Goal: Task Accomplishment & Management: Manage account settings

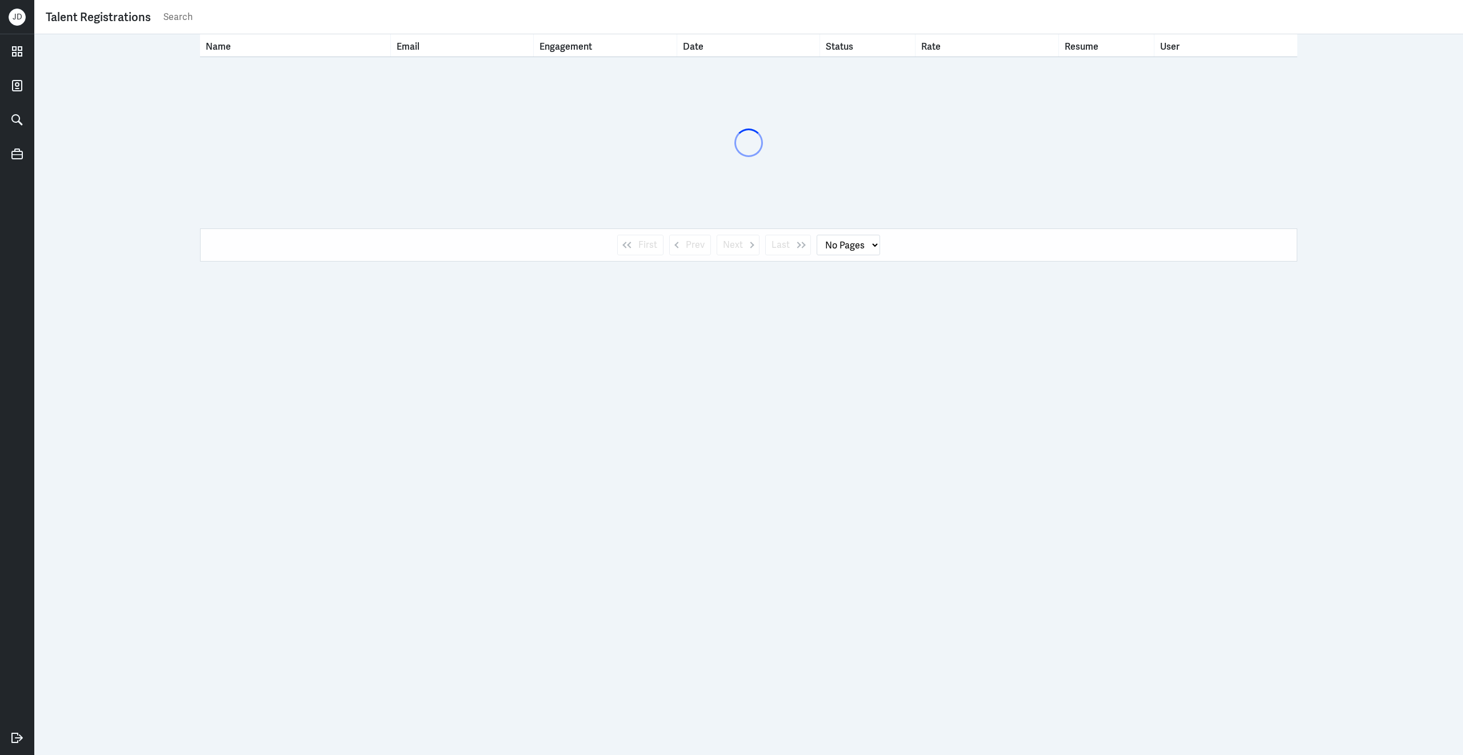
select select "1"
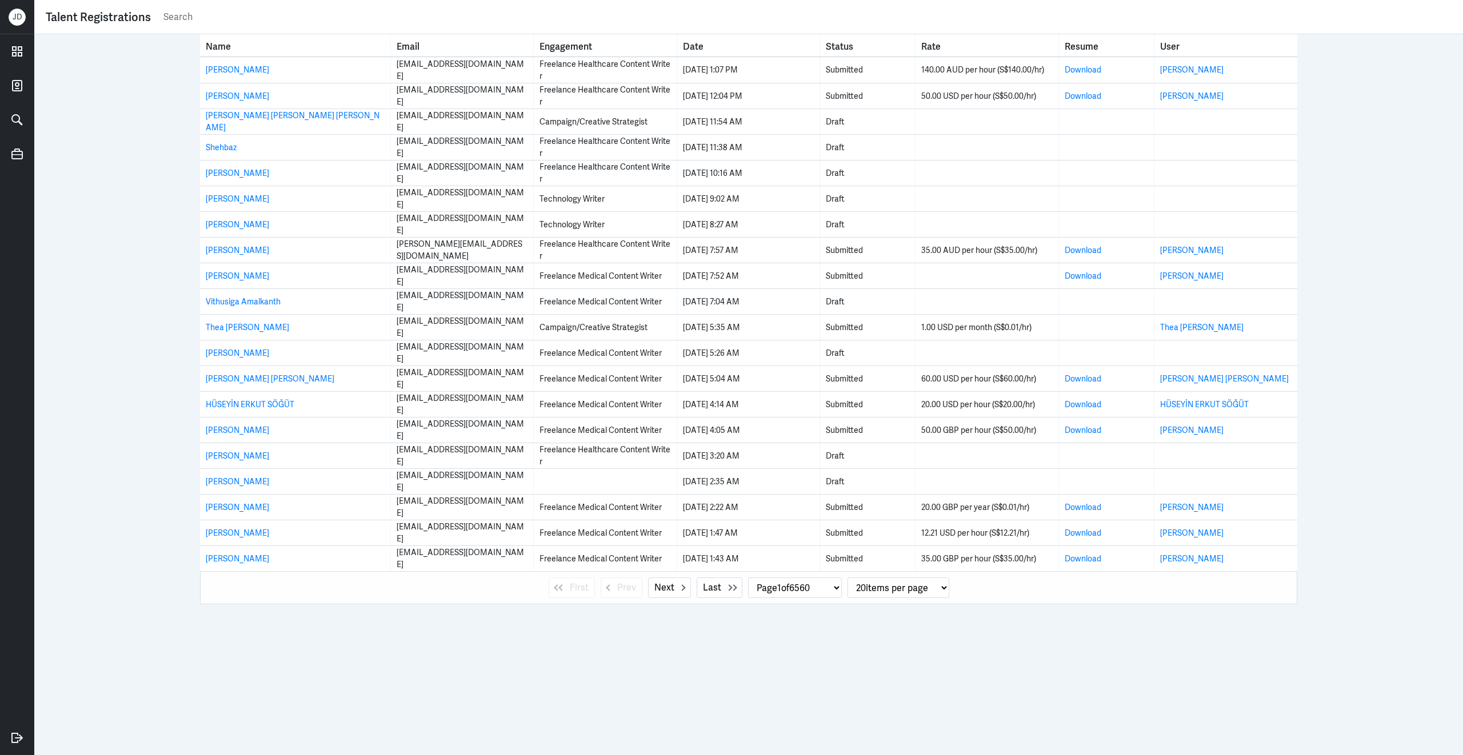
click at [615, 14] on input "text" at bounding box center [806, 17] width 1289 height 17
paste input "abhijeet.singh444@gmail.com"
type input "abhijeet.singh444@gmail.com"
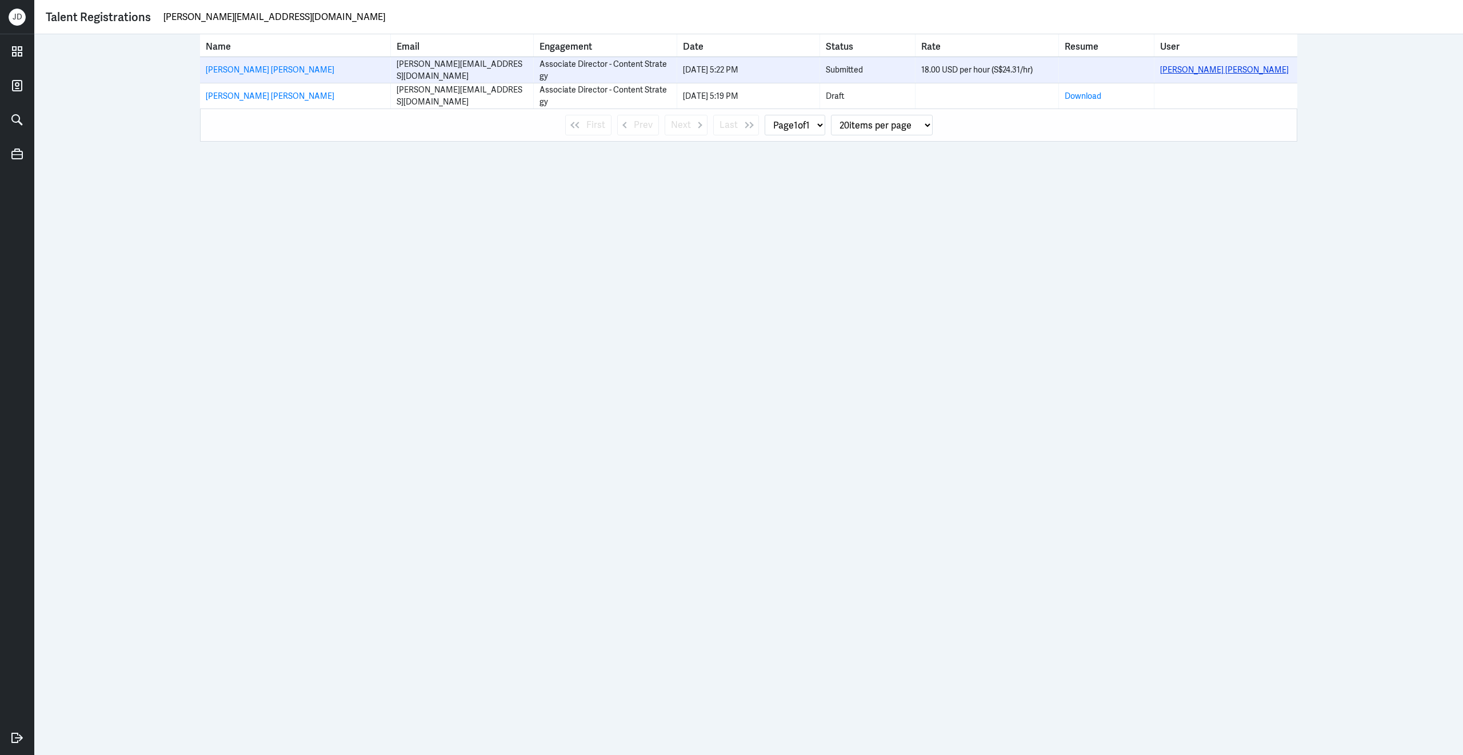
click at [1208, 72] on link "Abhijeet Singh Rathore" at bounding box center [1224, 70] width 129 height 10
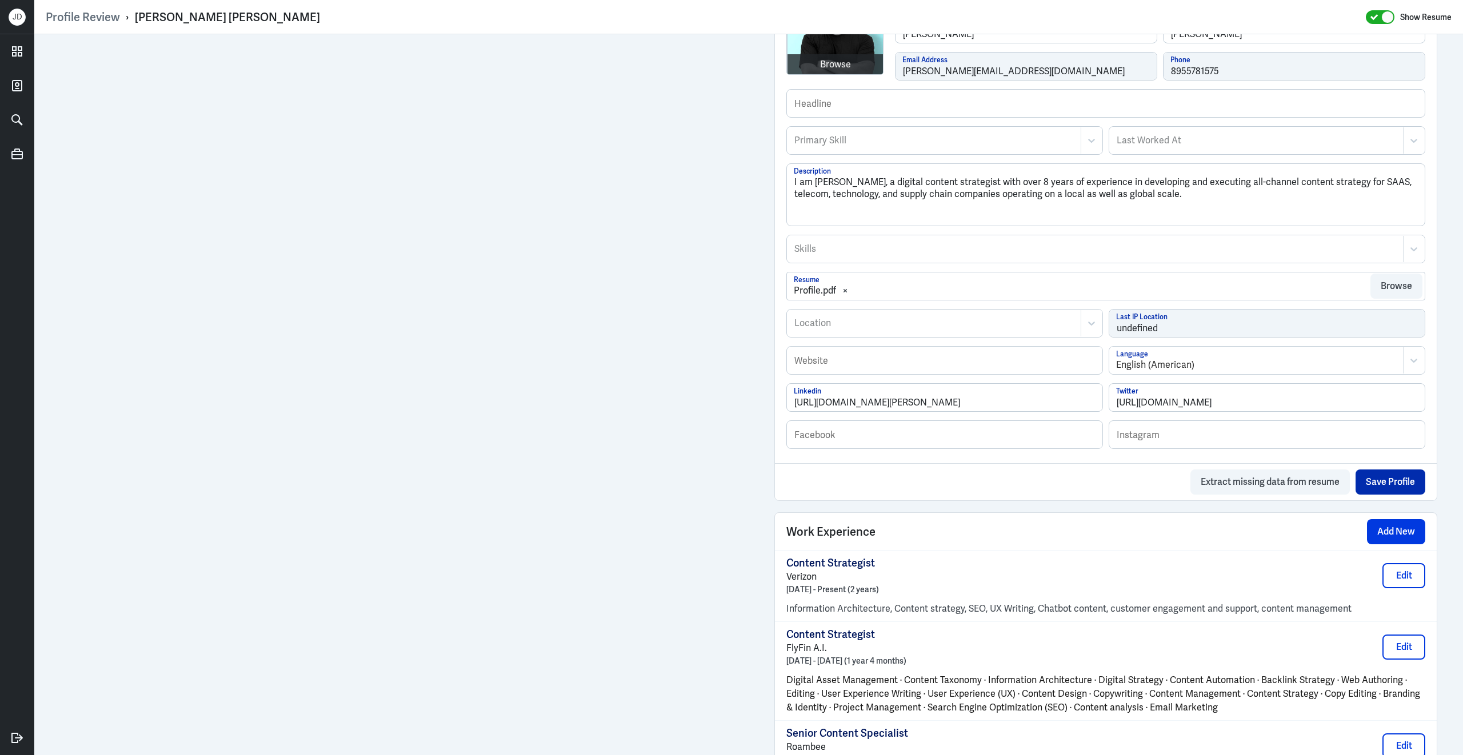
scroll to position [519, 0]
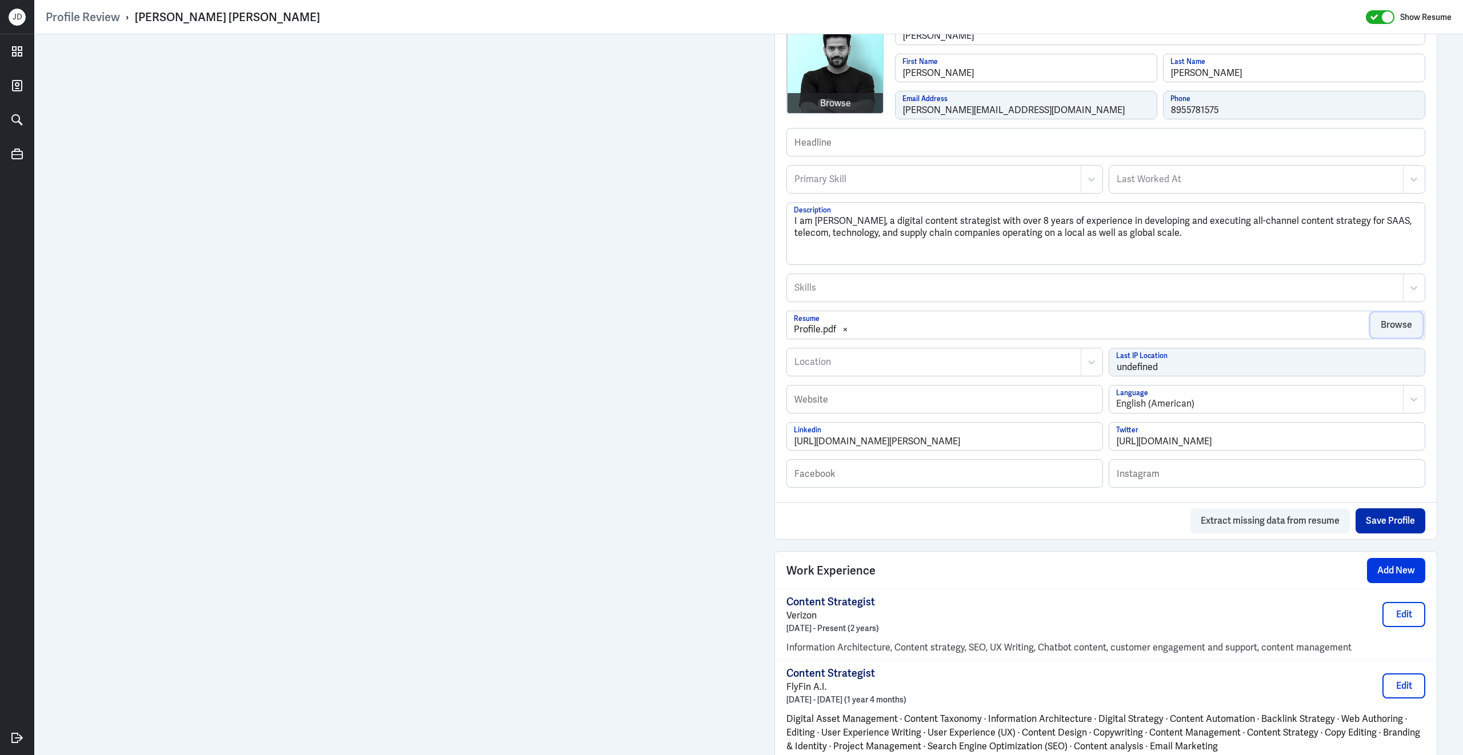
click at [1391, 326] on button "Browse" at bounding box center [1396, 325] width 52 height 25
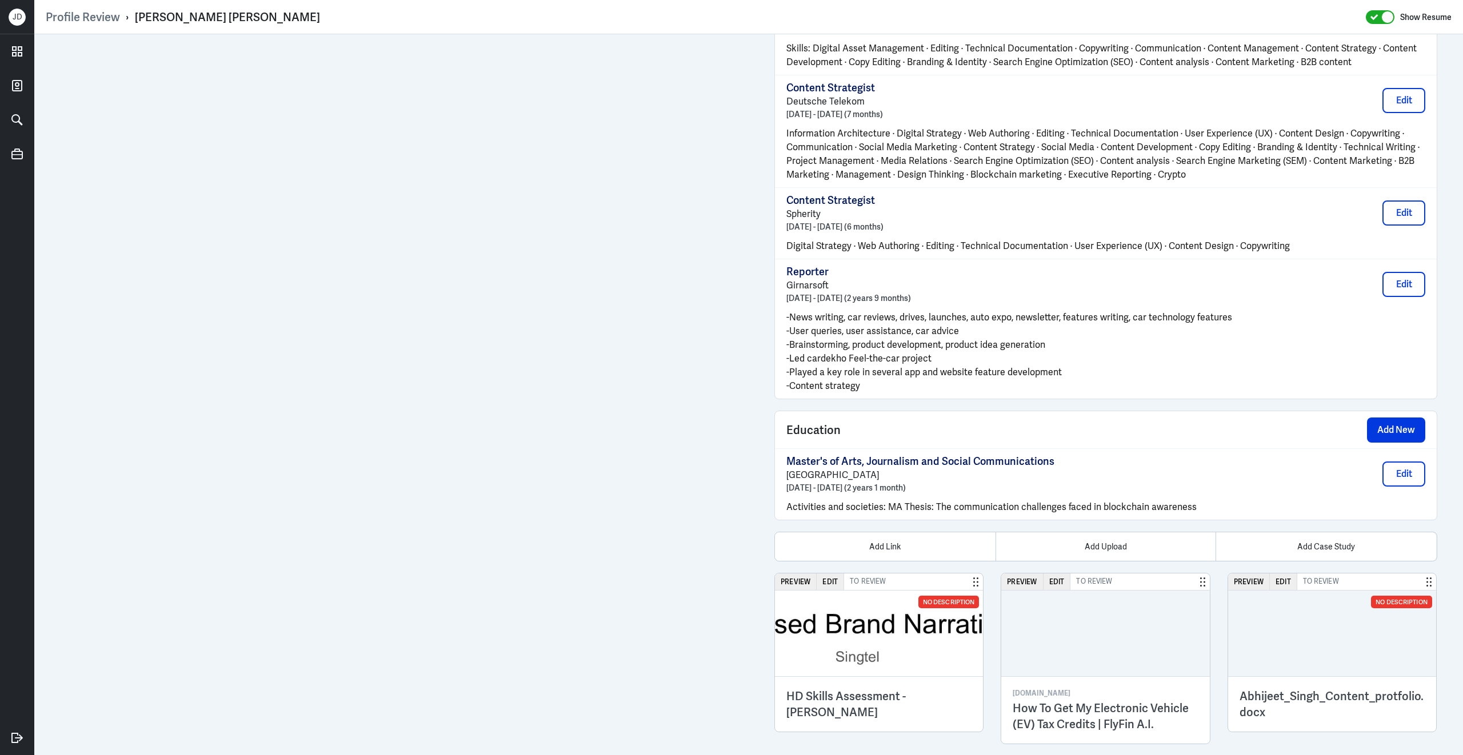
scroll to position [1429, 0]
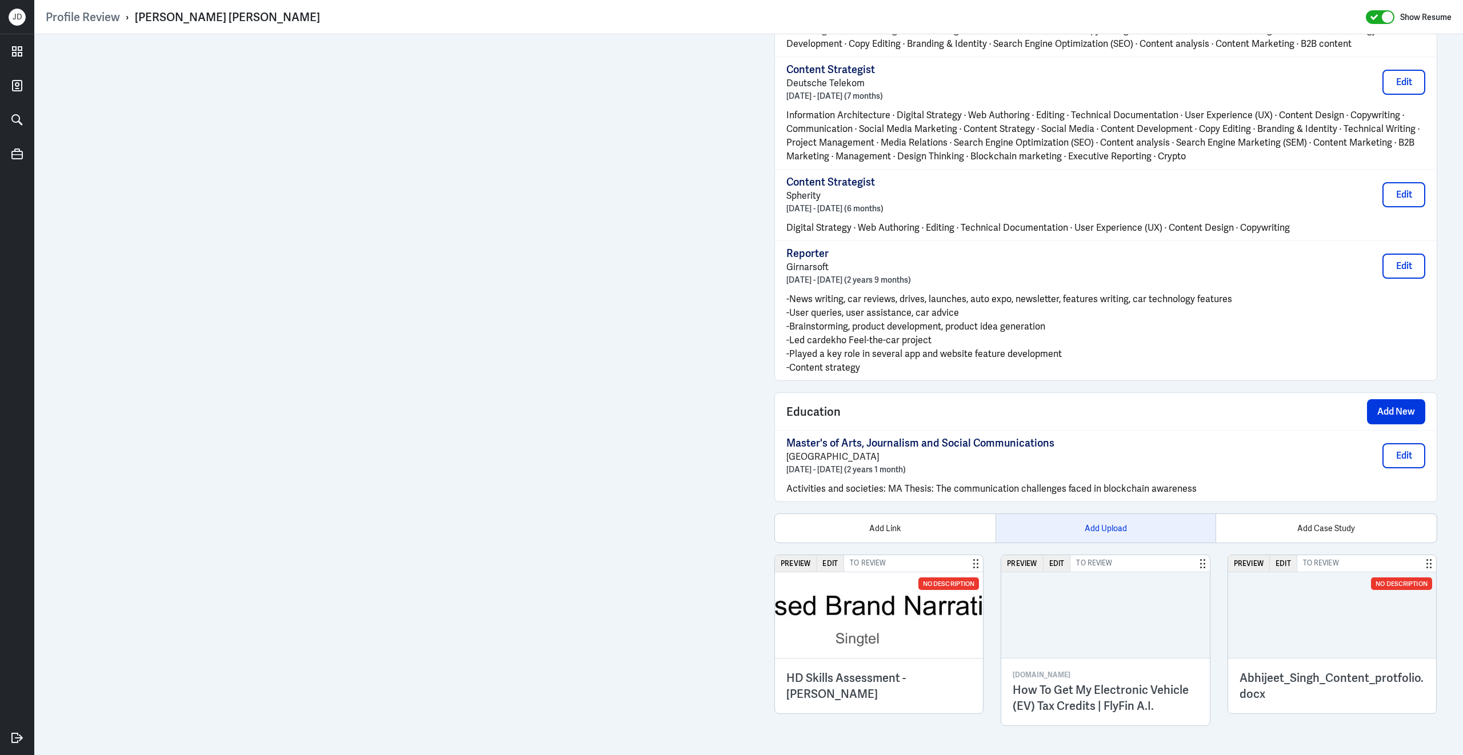
click at [1100, 532] on div "Add Upload" at bounding box center [1105, 528] width 221 height 29
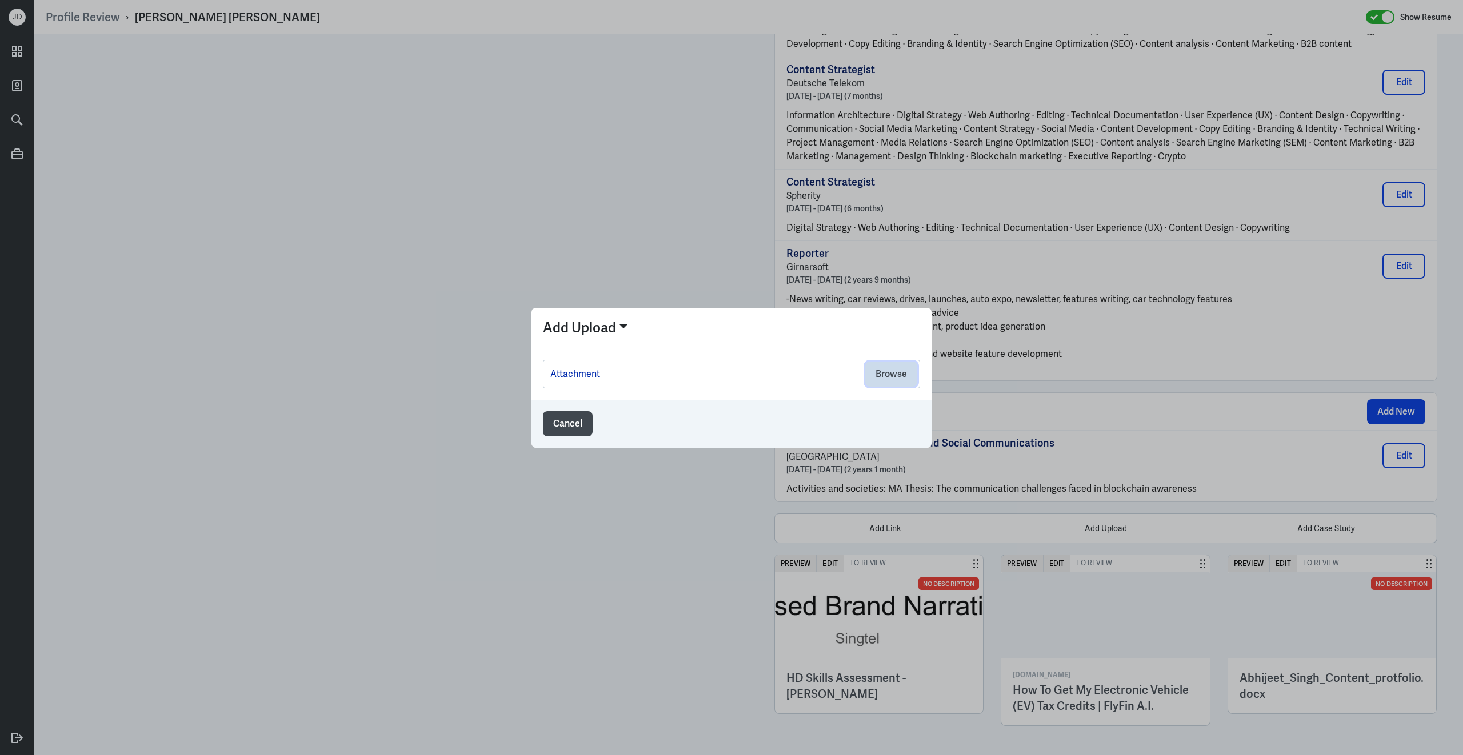
click at [907, 373] on button "Browse" at bounding box center [891, 374] width 52 height 25
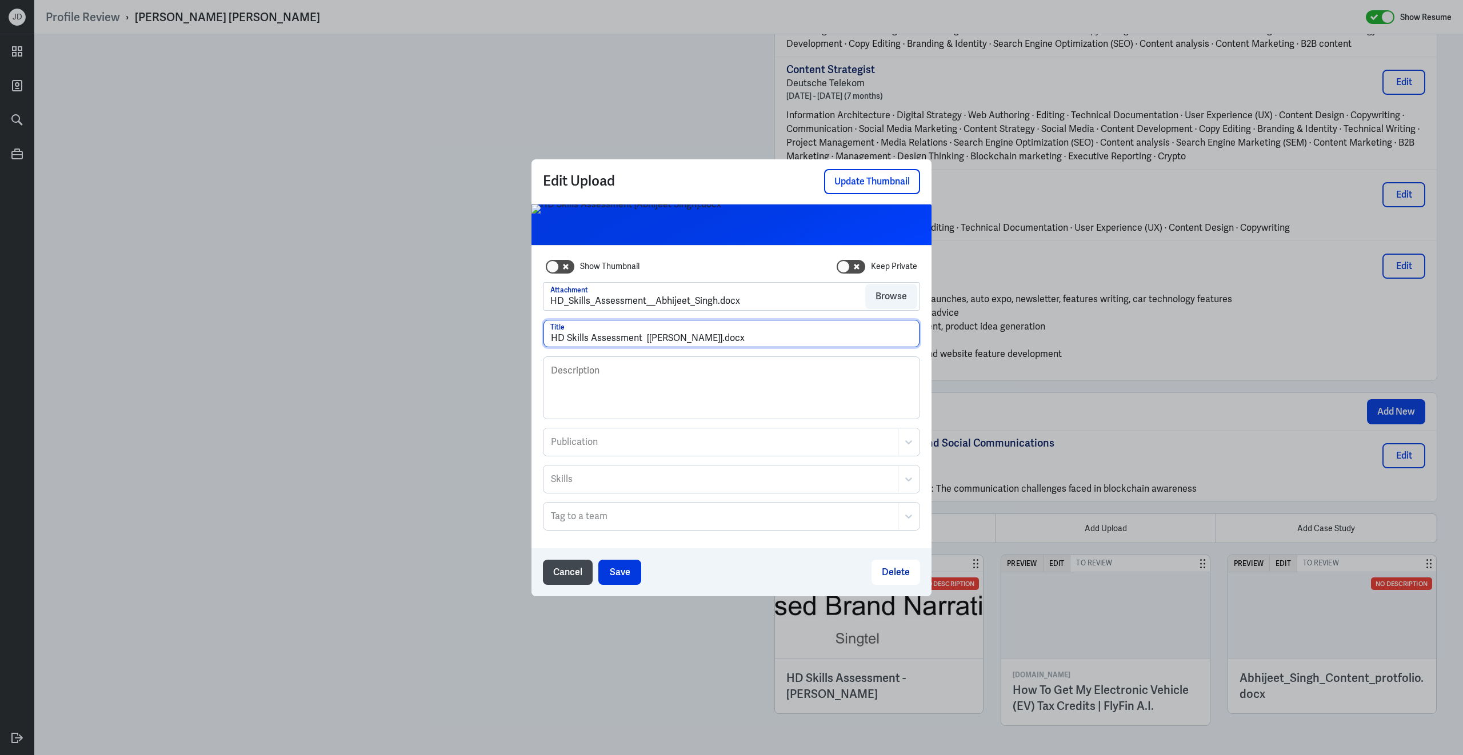
drag, startPoint x: 712, startPoint y: 341, endPoint x: 761, endPoint y: 341, distance: 49.1
click at [761, 341] on input "HD Skills Assessment [Abhijeet Singh].docx" at bounding box center [731, 333] width 376 height 27
click at [649, 335] on input "HD Skills Assessment [Abhijeet Singh] (Technology Writer)" at bounding box center [731, 333] width 376 height 27
click at [710, 342] on input "HD Skills Assessment - Abhijeet Singh] (Technology Writer)" at bounding box center [731, 333] width 376 height 27
type input "HD Skills Assessment - Abhijeet Singh (Technology Writer)"
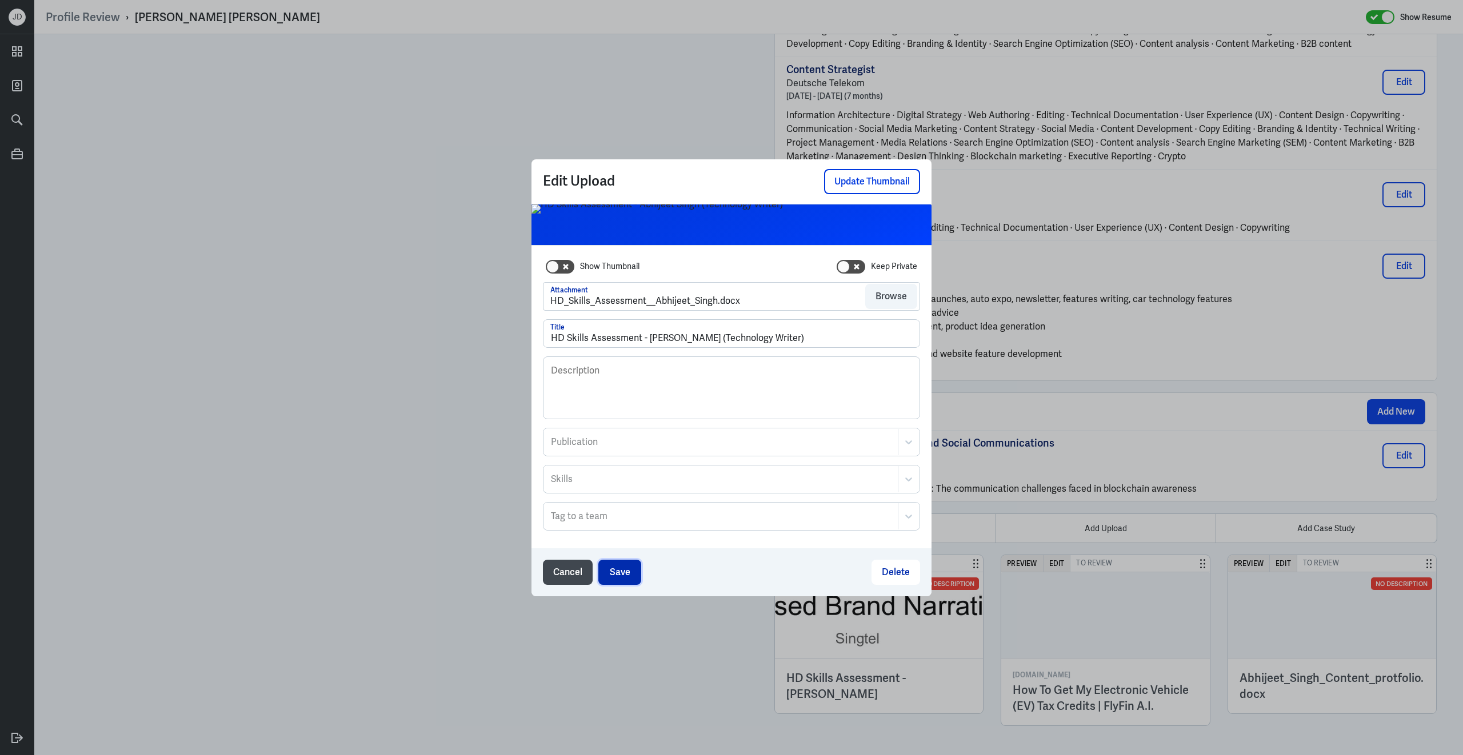
click at [624, 570] on button "Save" at bounding box center [619, 572] width 43 height 25
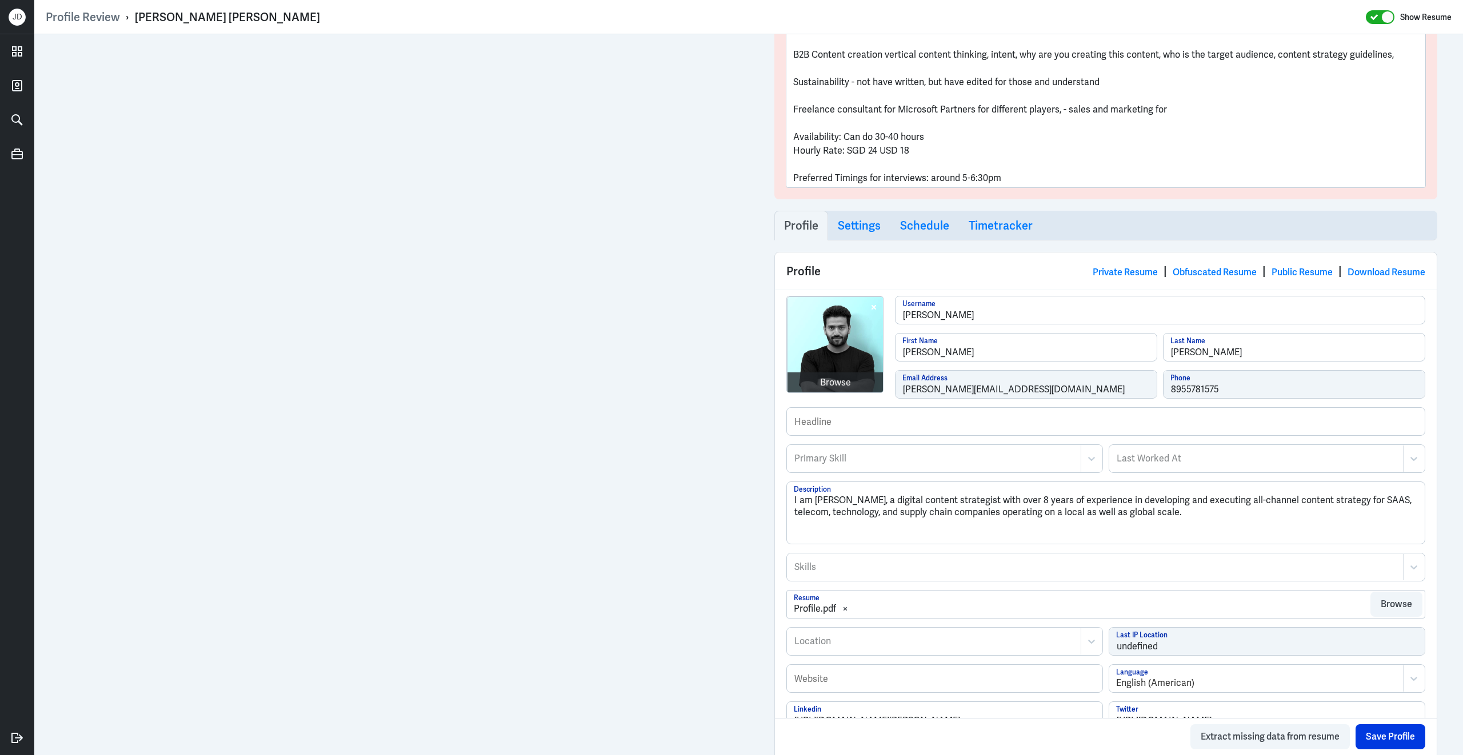
scroll to position [104, 0]
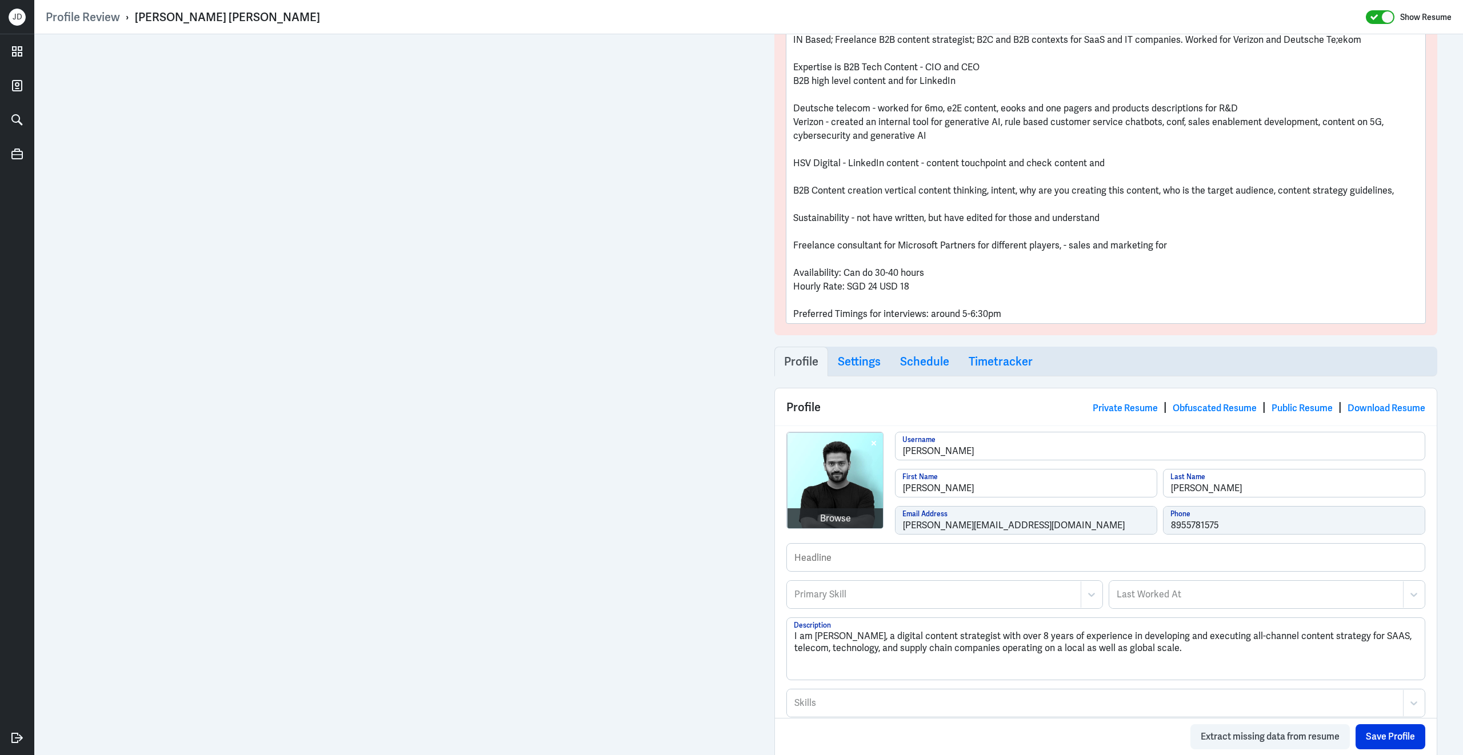
click at [1038, 310] on p "Preferred Timings for interviews: around 5-6:30pm" at bounding box center [1105, 314] width 625 height 14
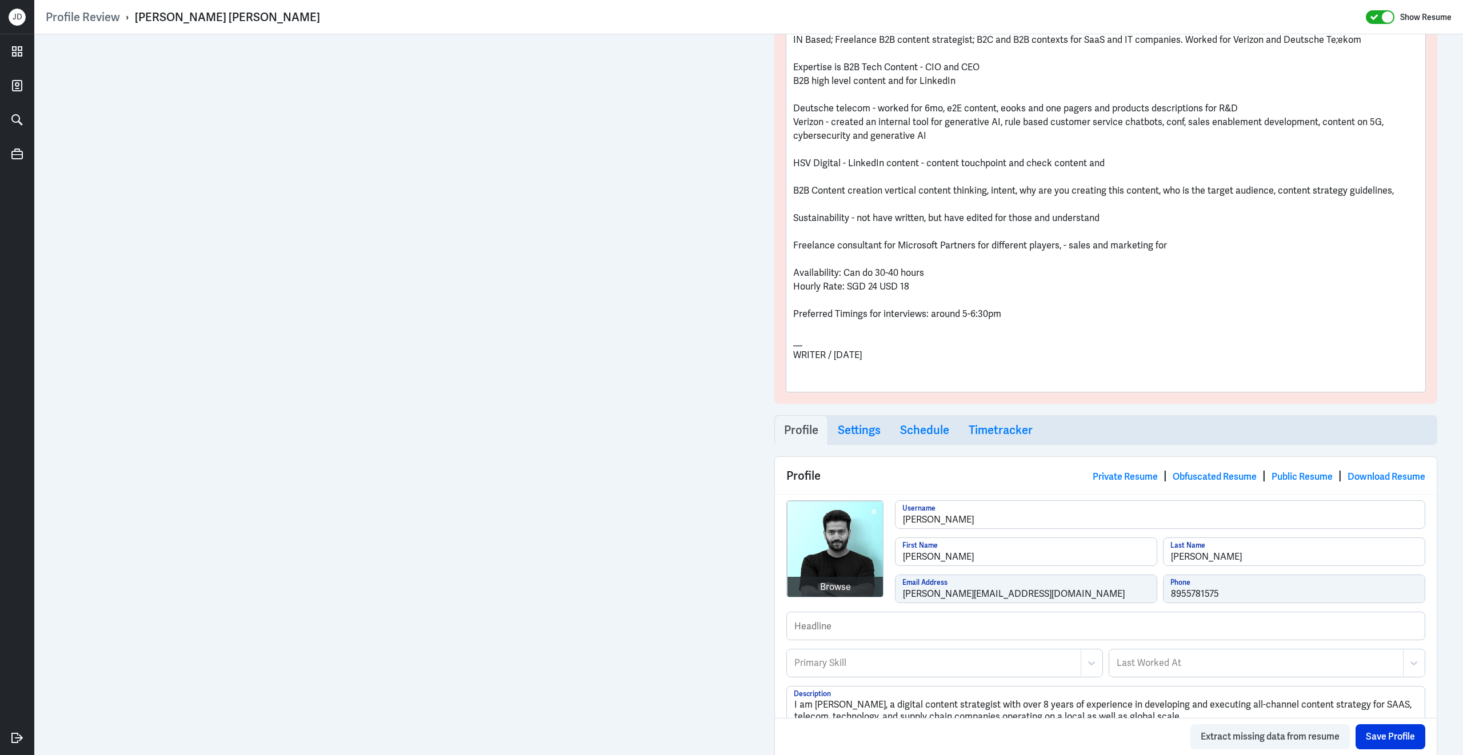
scroll to position [103, 0]
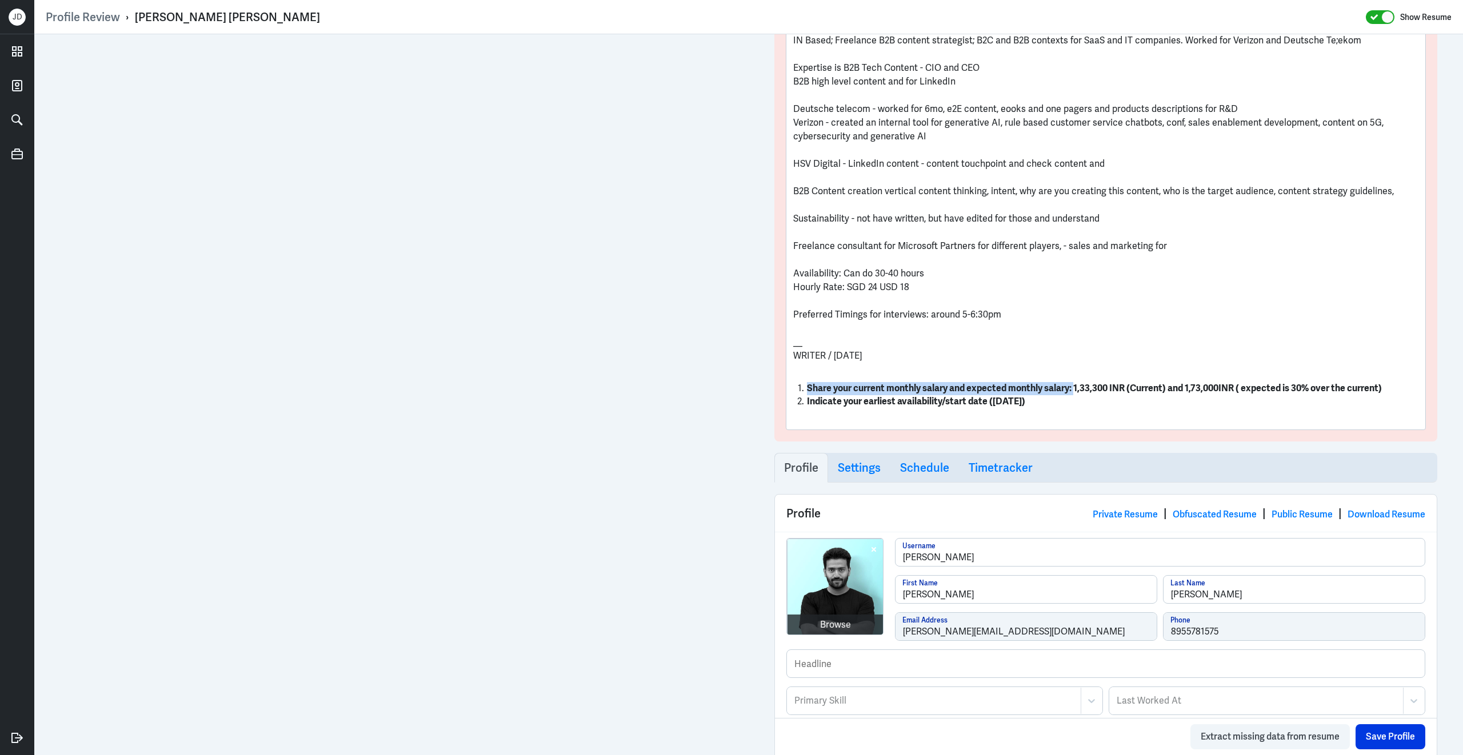
drag, startPoint x: 807, startPoint y: 390, endPoint x: 1078, endPoint y: 389, distance: 271.4
click at [1078, 390] on strong "Share your current monthly salary and expected monthly salary: 1,33,300 INR (Cu…" at bounding box center [1094, 388] width 575 height 12
drag, startPoint x: 874, startPoint y: 389, endPoint x: 919, endPoint y: 386, distance: 45.8
click at [921, 387] on strong "CS 1,33,300 INR (Current) and 1,73,000INR ( expected is 30% over the current)" at bounding box center [968, 388] width 322 height 12
drag, startPoint x: 933, startPoint y: 389, endPoint x: 874, endPoint y: 388, distance: 59.4
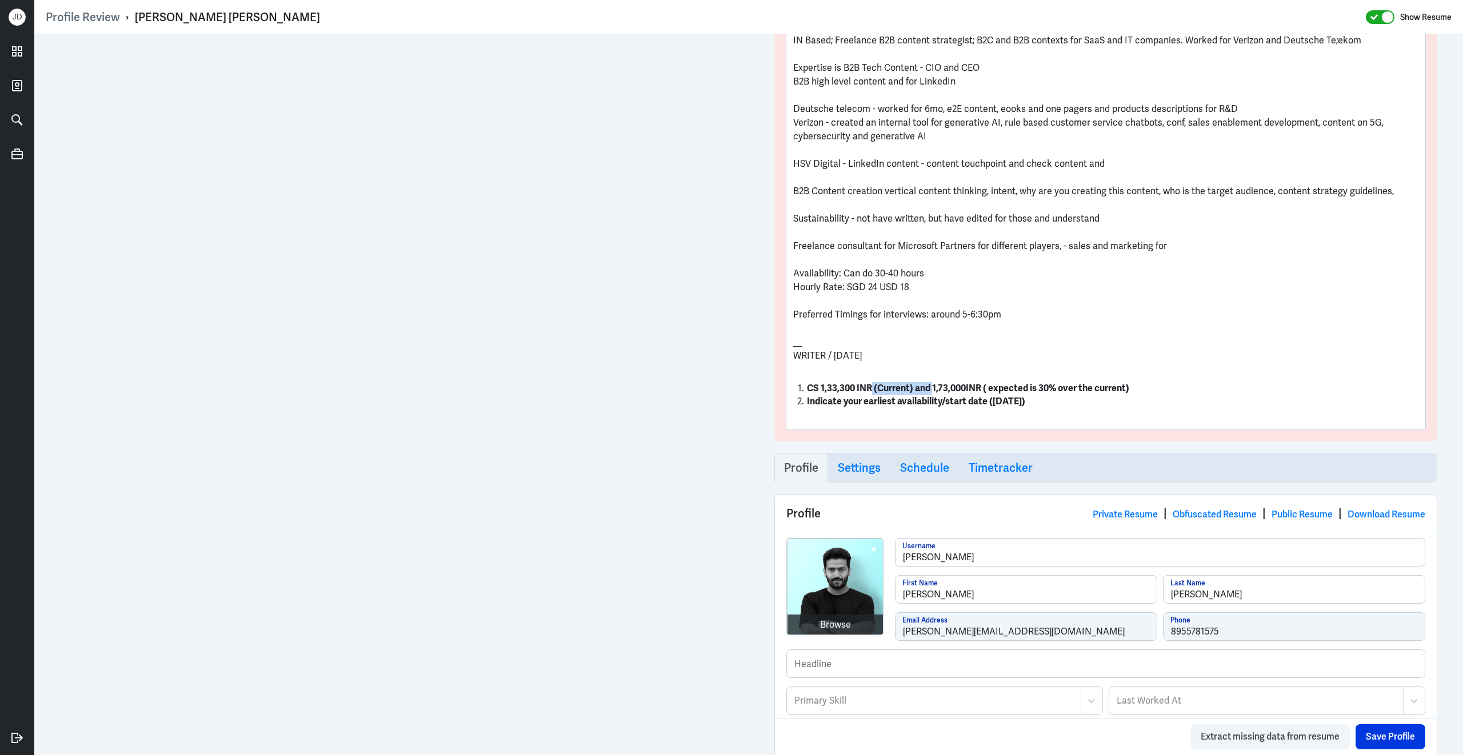
click at [874, 388] on strong "CS 1,33,300 INR (Current) and 1,73,000INR ( expected is 30% over the current)" at bounding box center [968, 388] width 322 height 12
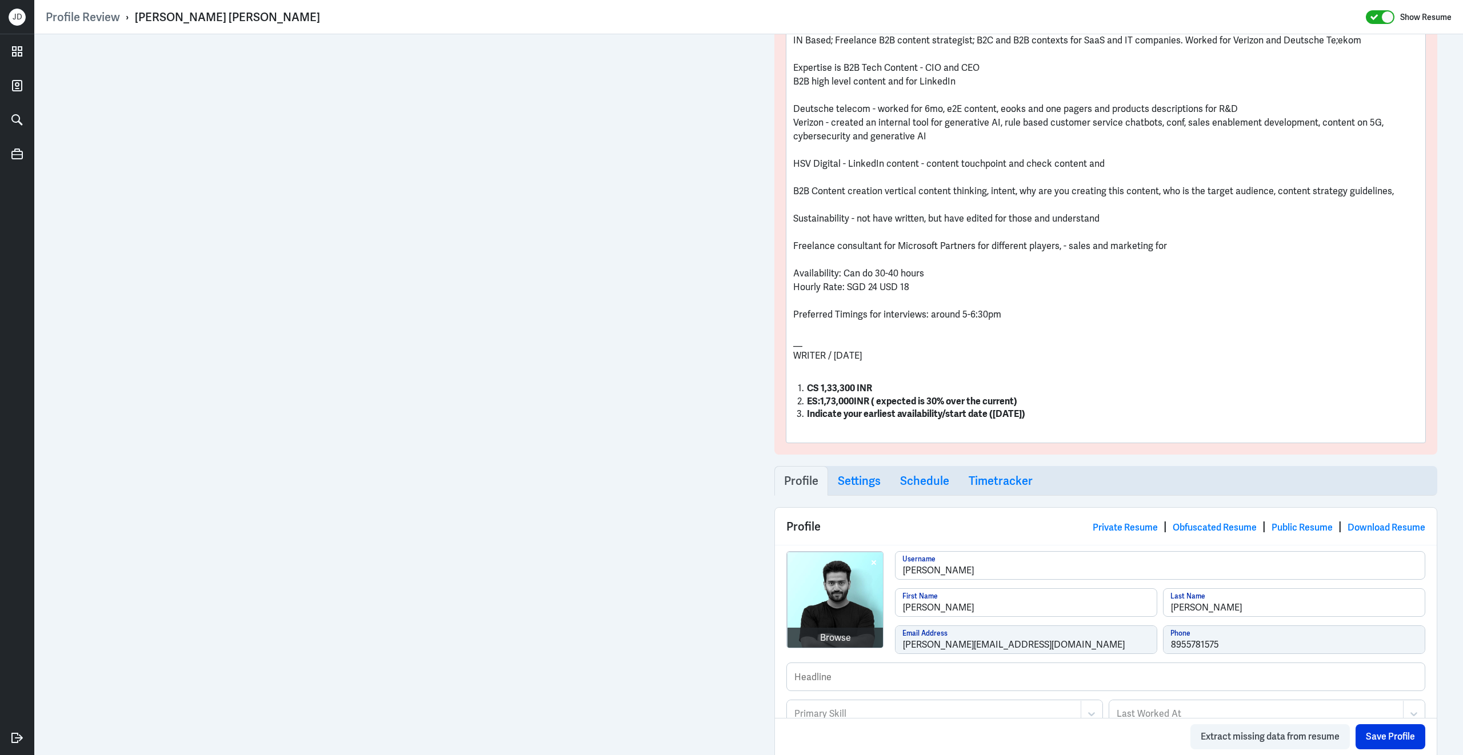
click at [807, 387] on strong "CS 1,33,300 INR" at bounding box center [839, 388] width 65 height 12
click at [807, 401] on strong "ES:1,73,000INR ( expected is 30% over the current)" at bounding box center [912, 402] width 210 height 12
drag, startPoint x: 995, startPoint y: 417, endPoint x: 774, endPoint y: 409, distance: 220.7
click at [774, 409] on div "Admin Settings Update Resume Save Profile User Requested Private Set Resume to …" at bounding box center [1105, 199] width 663 height 514
click at [808, 417] on strong "NP: September 8, 2025)" at bounding box center [831, 416] width 49 height 12
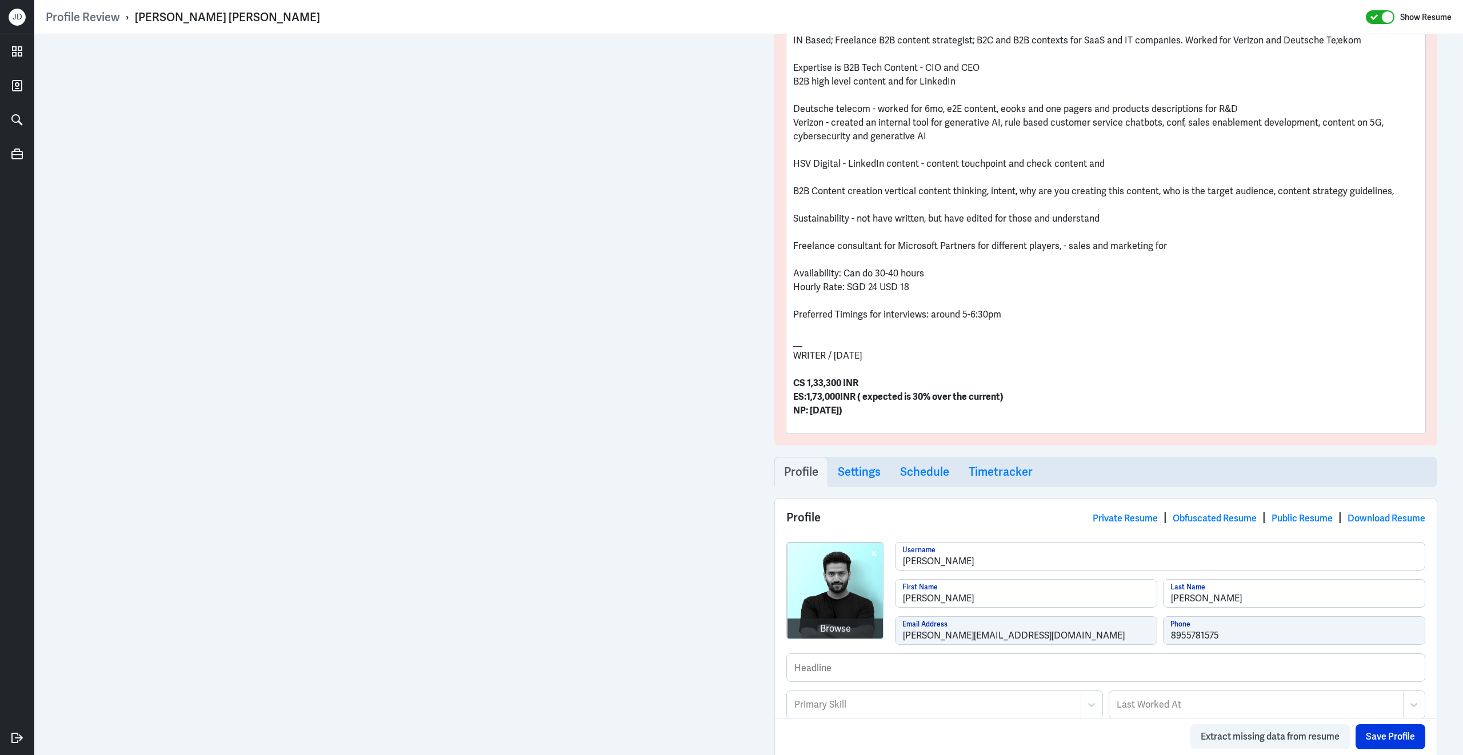
click at [925, 414] on p "NP: September 8, 2025)" at bounding box center [1105, 411] width 625 height 14
click at [863, 398] on strong "ES:1,73,000INR ( expected is 30% over the current)" at bounding box center [898, 397] width 210 height 12
drag, startPoint x: 808, startPoint y: 385, endPoint x: 841, endPoint y: 385, distance: 33.1
click at [841, 385] on strong "CS 1,33,300 INR" at bounding box center [825, 383] width 65 height 12
copy strong "1,33,300"
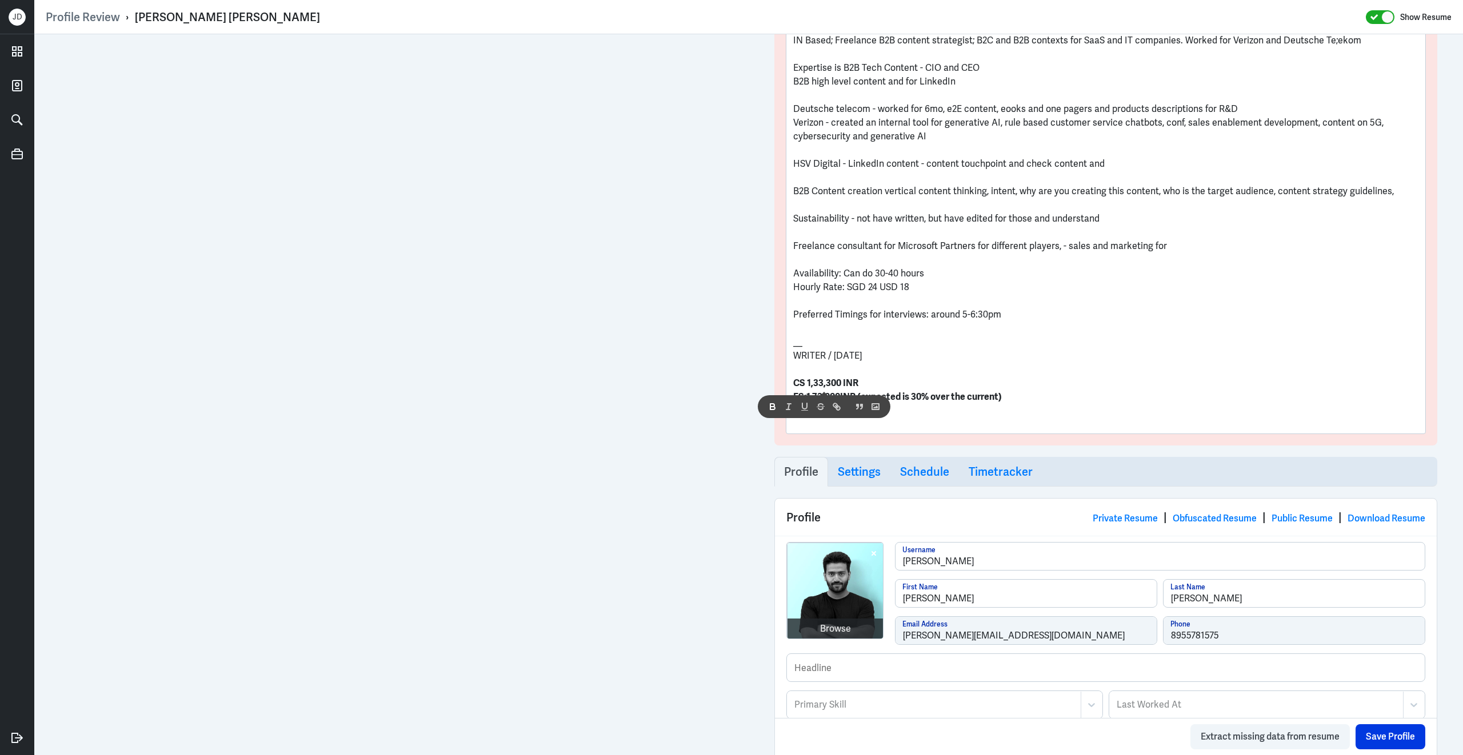
click at [868, 383] on p "CS 1,33,300 INR" at bounding box center [1105, 384] width 625 height 14
drag, startPoint x: 808, startPoint y: 398, endPoint x: 839, endPoint y: 398, distance: 31.4
click at [839, 398] on strong "ES:1,73,000INR (expected is 30% over the current)" at bounding box center [897, 397] width 209 height 12
copy strong "1,73,000"
click at [1020, 402] on p "ES:1,73,000INR (expected is 30% over the current)" at bounding box center [1105, 397] width 625 height 14
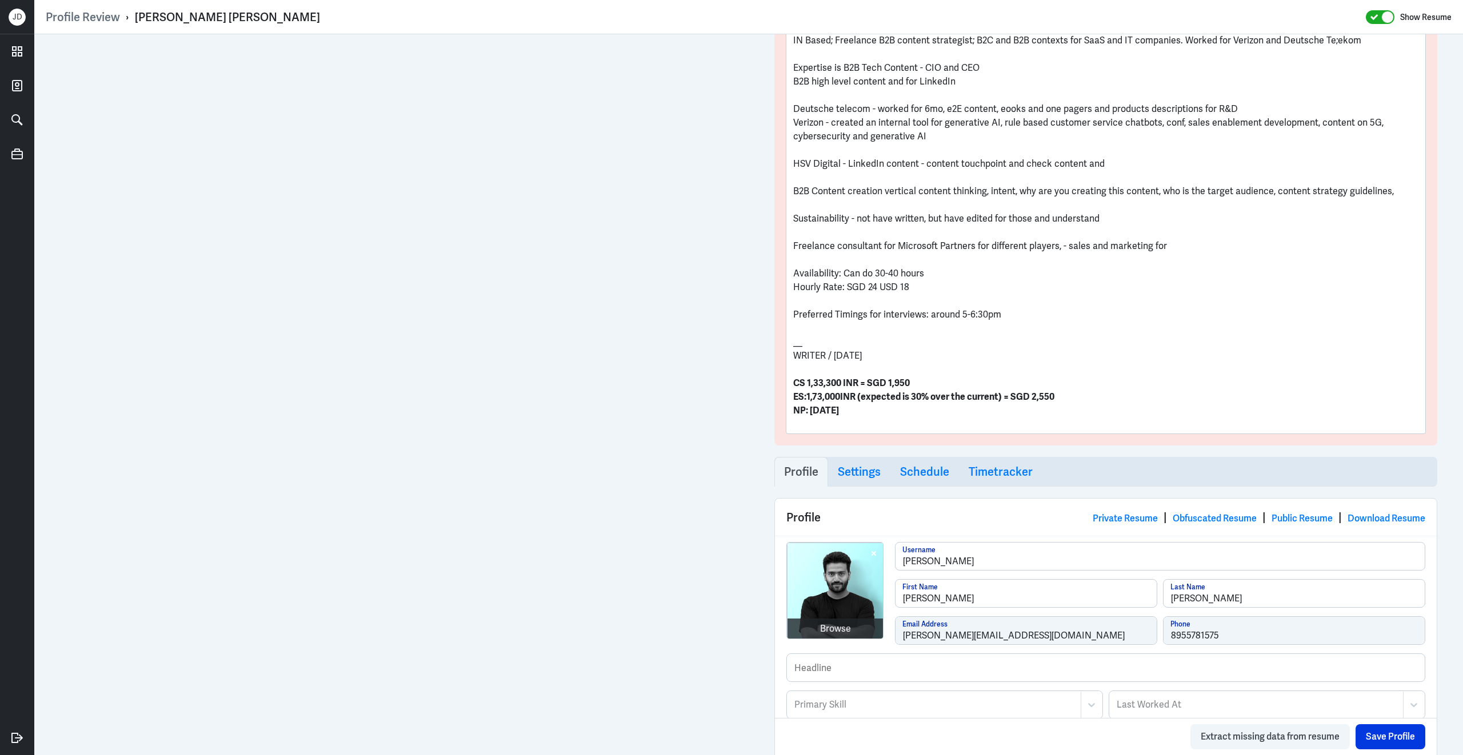
click at [927, 381] on p "CS 1,33,300 INR = SGD 1,950" at bounding box center [1105, 384] width 625 height 14
click at [1074, 400] on p "ES:1,73,000INR (expected is 30% over the current) = SGD 2,550" at bounding box center [1105, 397] width 625 height 14
click at [1392, 729] on button "Save Profile" at bounding box center [1390, 737] width 70 height 25
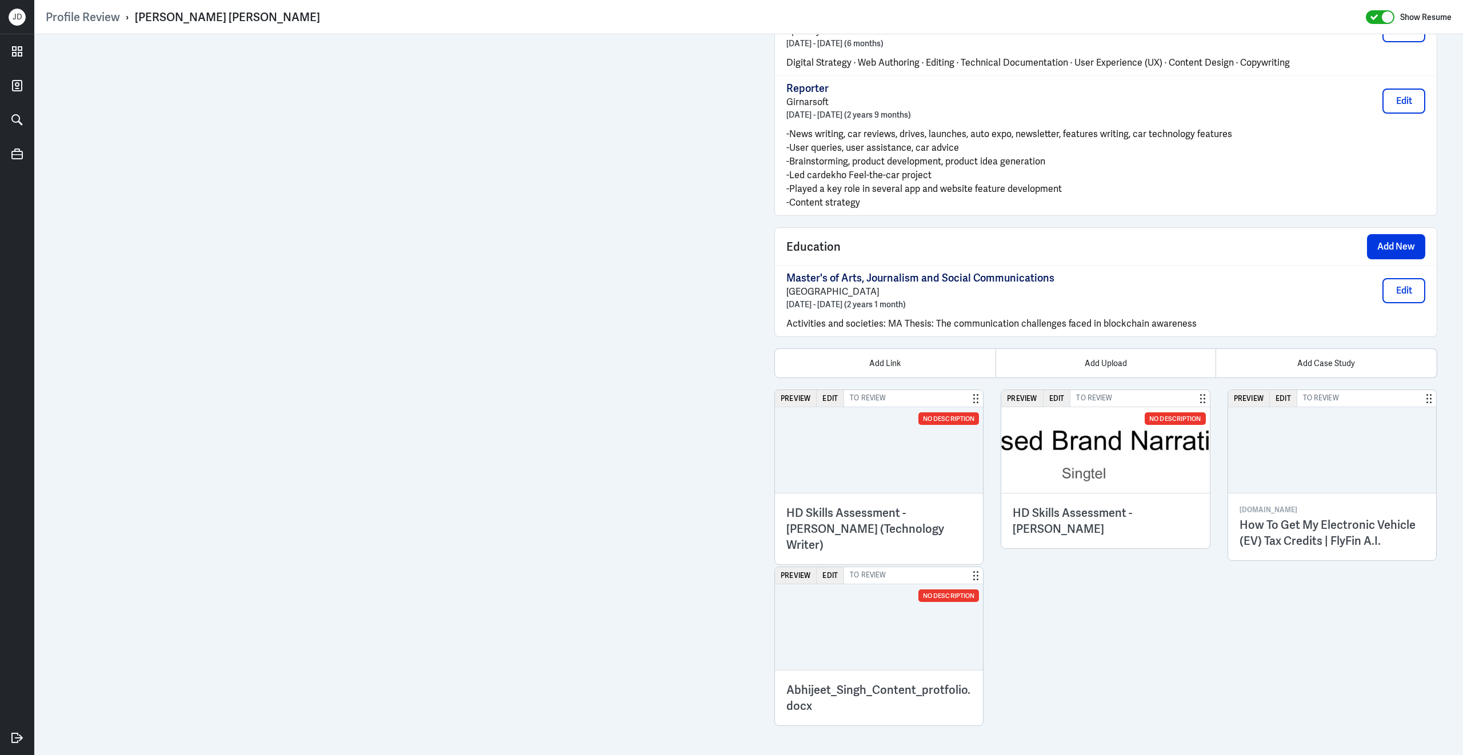
scroll to position [1690, 0]
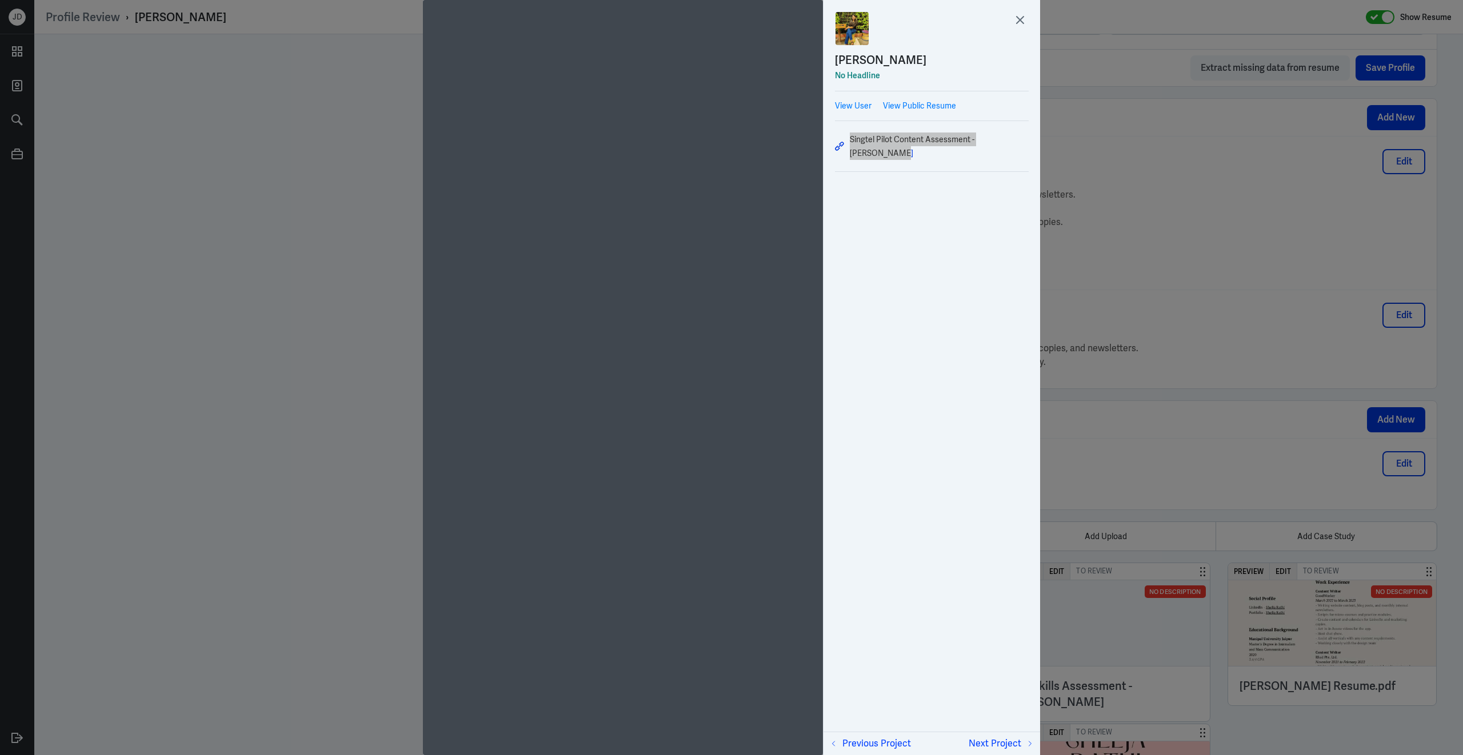
scroll to position [936, 0]
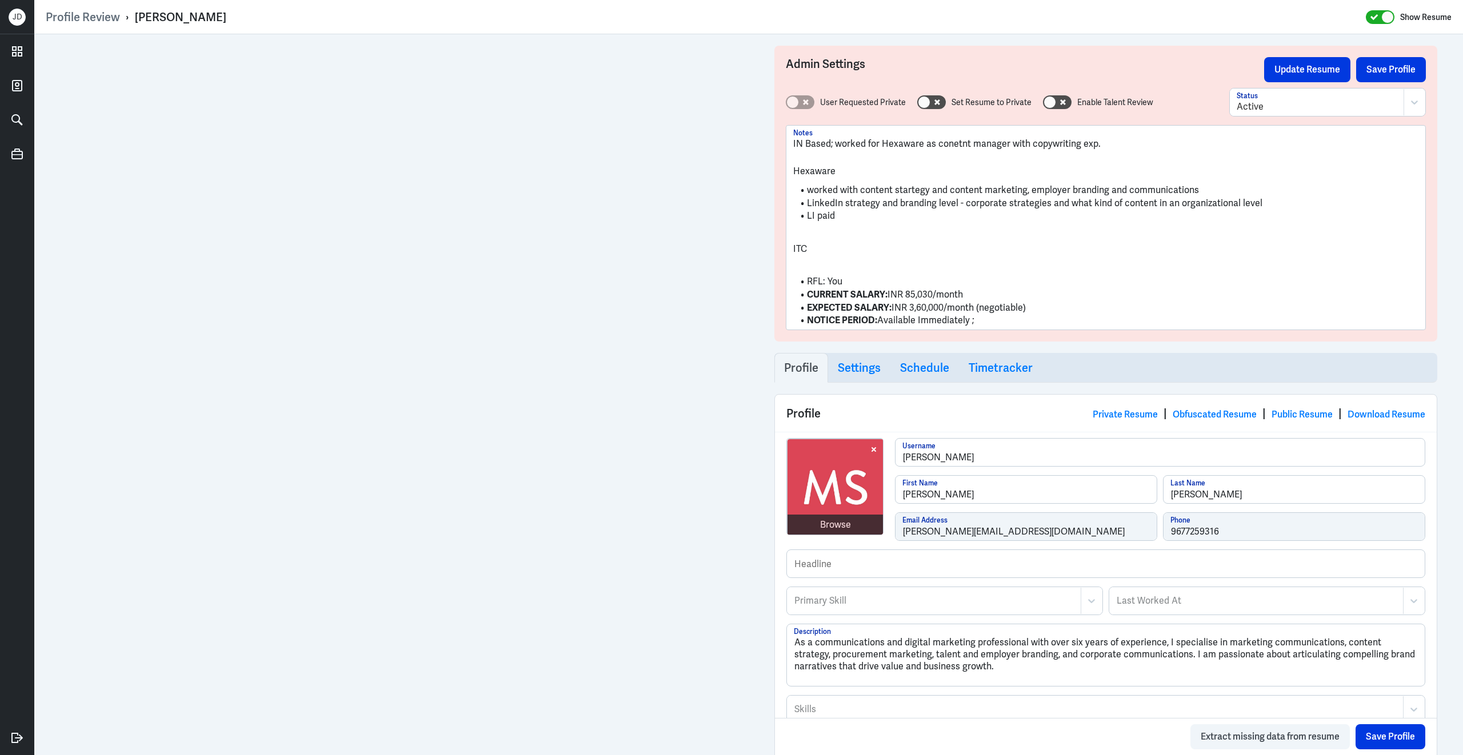
click at [1007, 319] on li "NOTICE PERIOD: Available Immediately ;" at bounding box center [1105, 320] width 625 height 13
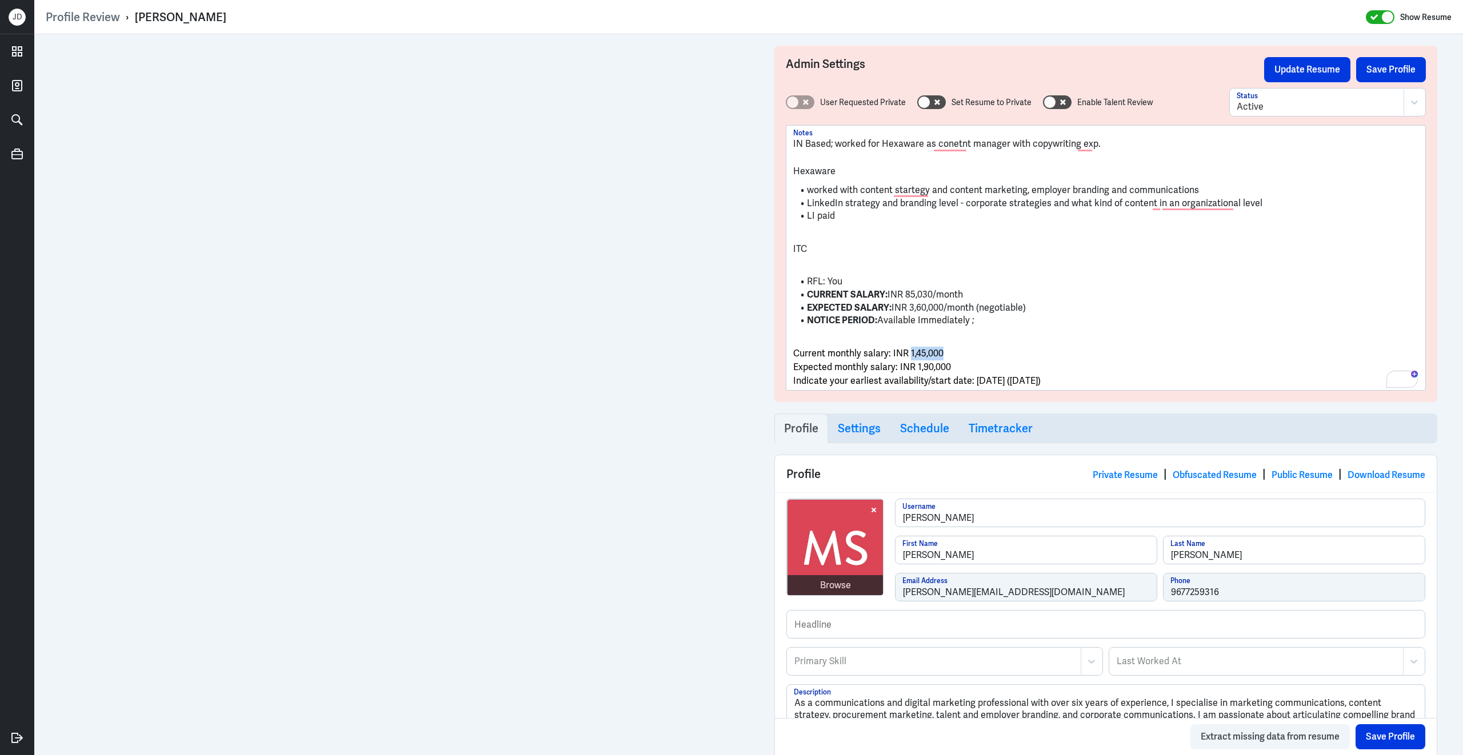
drag, startPoint x: 909, startPoint y: 355, endPoint x: 948, endPoint y: 352, distance: 39.5
click at [948, 352] on p "Current monthly salary: INR 1,45,000" at bounding box center [1105, 354] width 625 height 14
copy span "1,45,000"
click at [987, 350] on p "Current monthly salary: INR 1,45,000" at bounding box center [1105, 354] width 625 height 14
drag, startPoint x: 916, startPoint y: 366, endPoint x: 951, endPoint y: 367, distance: 34.3
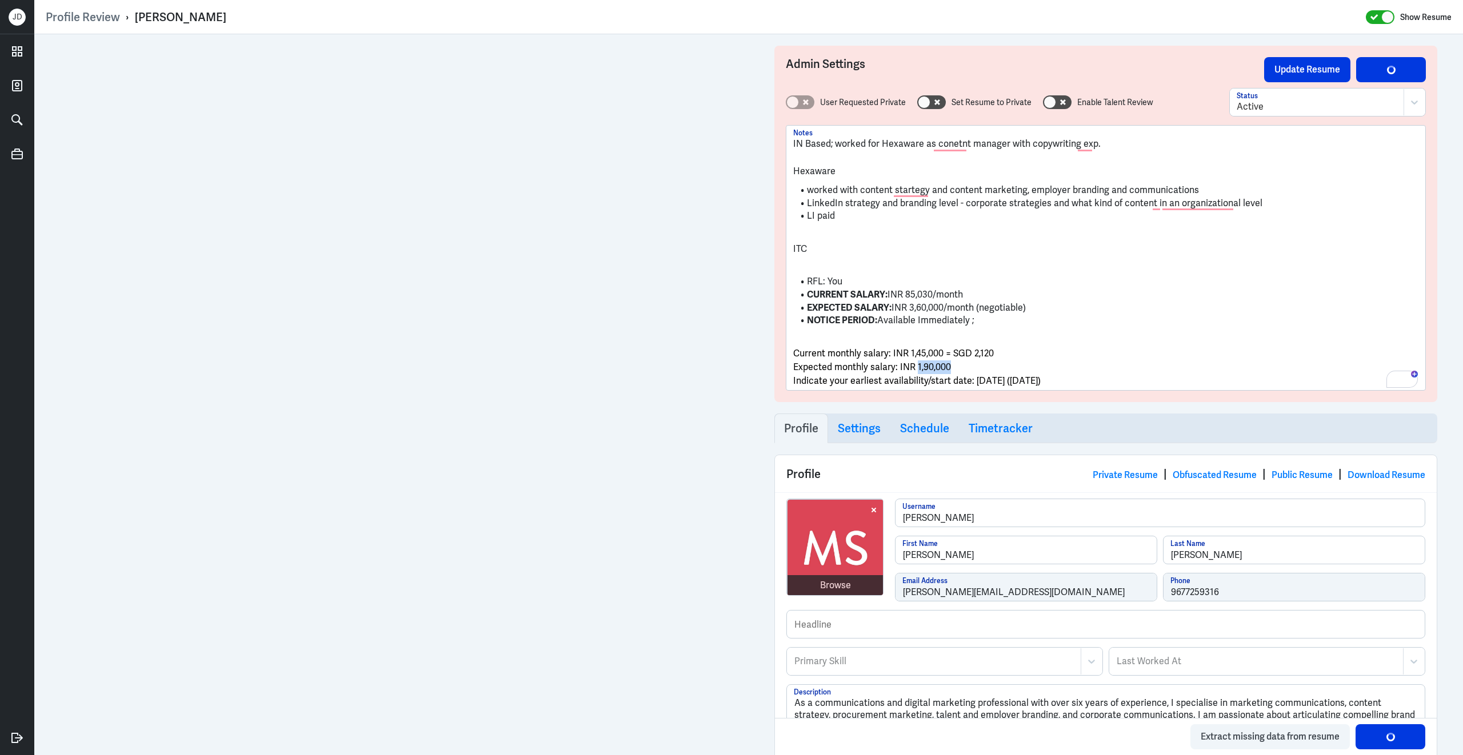
click at [951, 367] on p "Expected monthly salary: INR 1,90,000" at bounding box center [1105, 368] width 625 height 14
copy span "1,90,000"
click at [984, 320] on li "NOTICE PERIOD: Available Immediately ;" at bounding box center [1105, 320] width 625 height 13
click at [1005, 370] on p "Expected monthly salary: INR 1,90,000" at bounding box center [1105, 368] width 625 height 14
click at [1149, 326] on li "NOTICE PERIOD: Available Immediately ;" at bounding box center [1105, 320] width 625 height 13
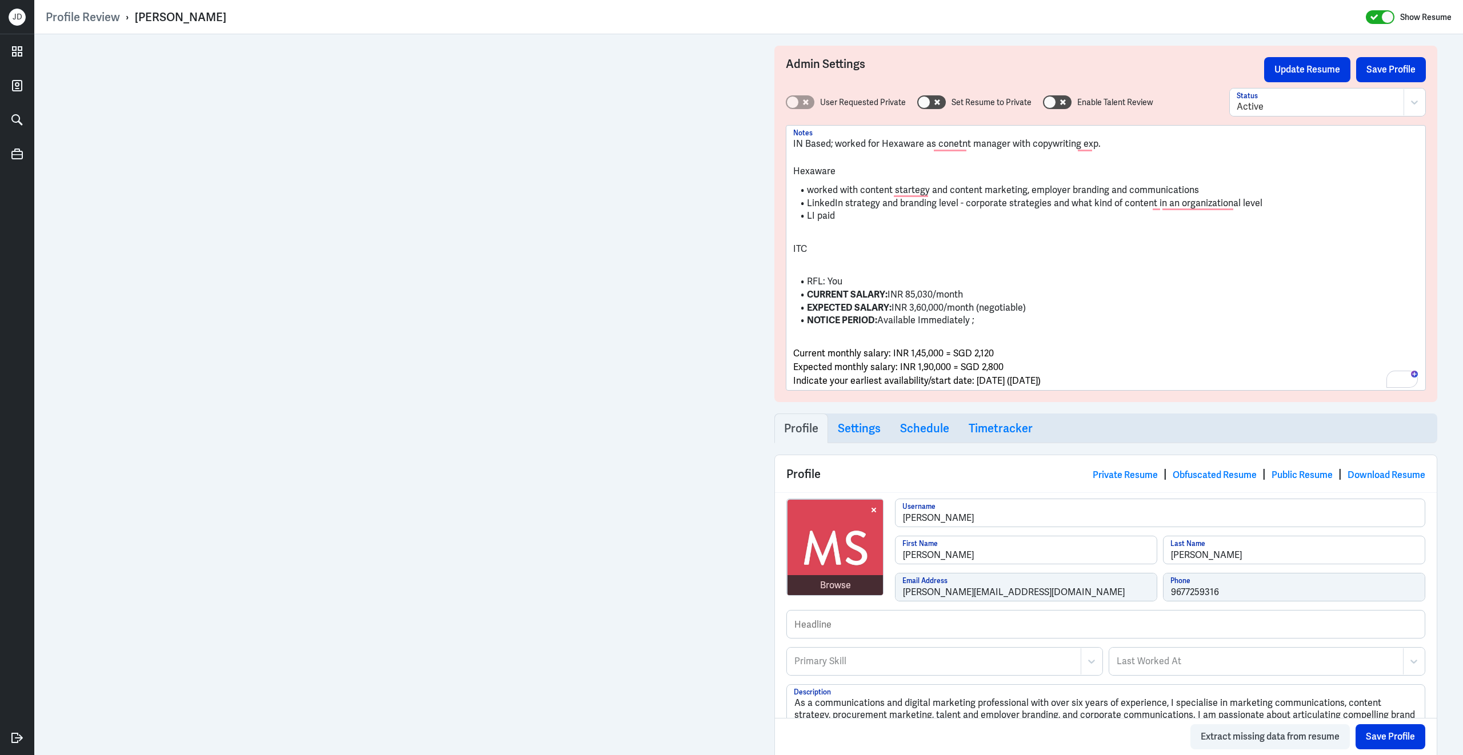
click at [824, 229] on p "To enrich screen reader interactions, please activate Accessibility in Grammarl…" at bounding box center [1105, 236] width 625 height 14
click at [795, 353] on span "Current monthly salary: INR 1,45,000 = SGD 2,120" at bounding box center [893, 353] width 201 height 12
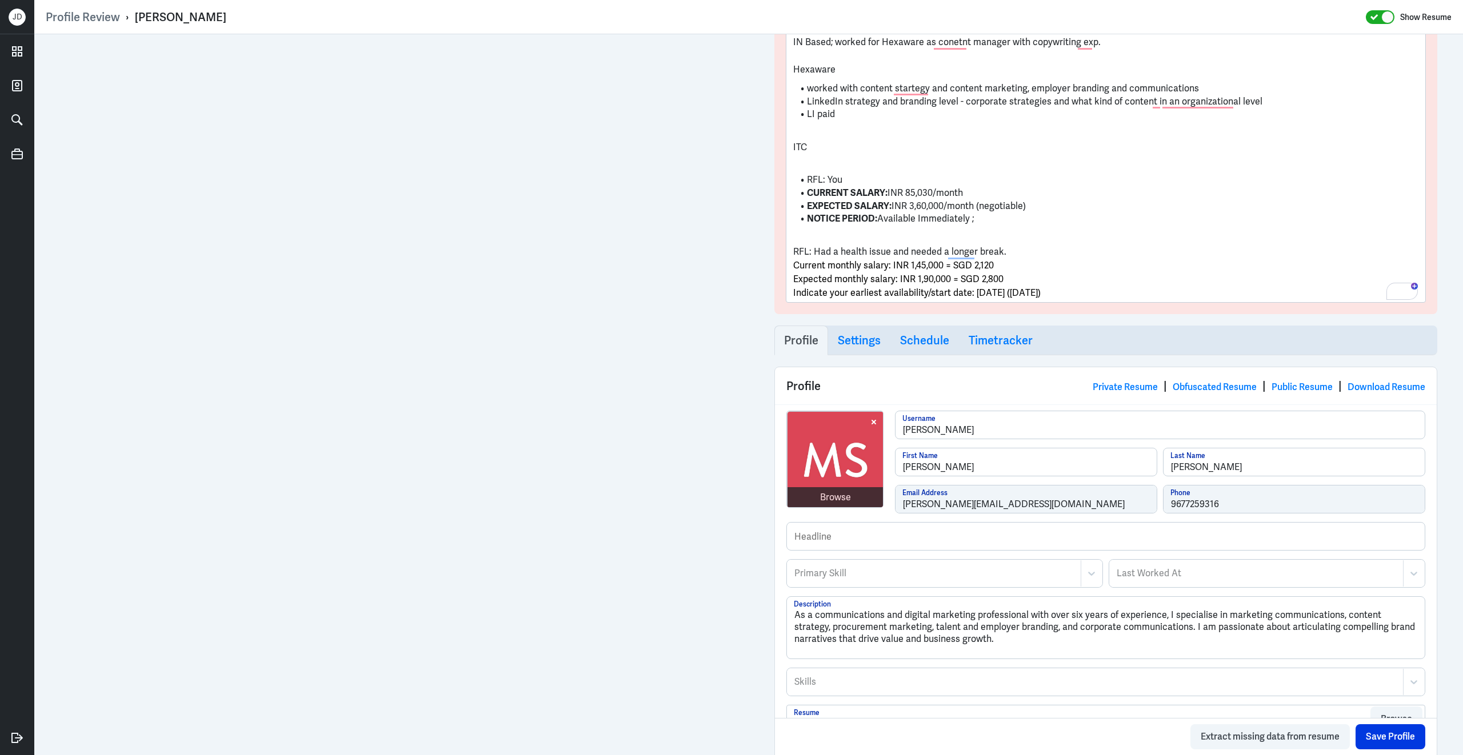
scroll to position [13, 0]
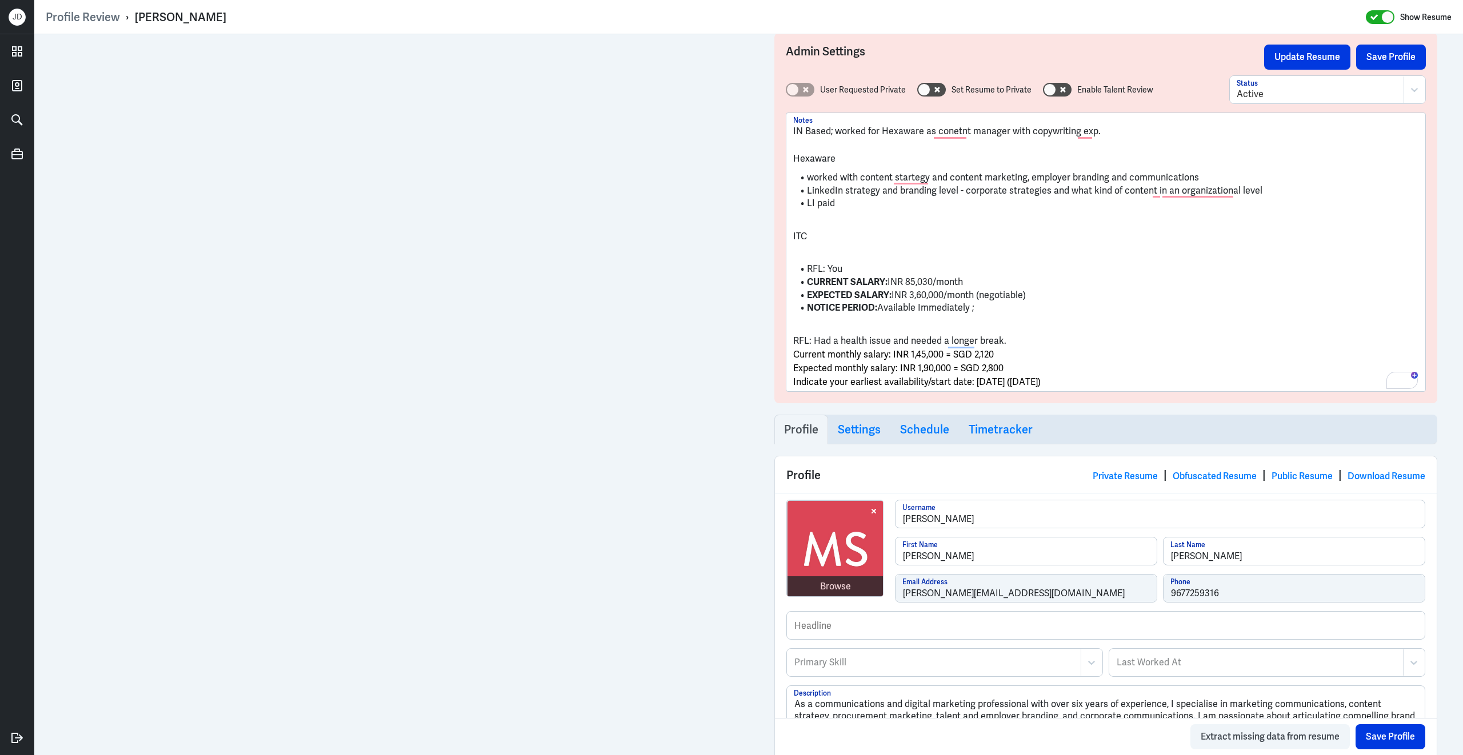
click at [844, 201] on li "LI paid" at bounding box center [1105, 203] width 625 height 13
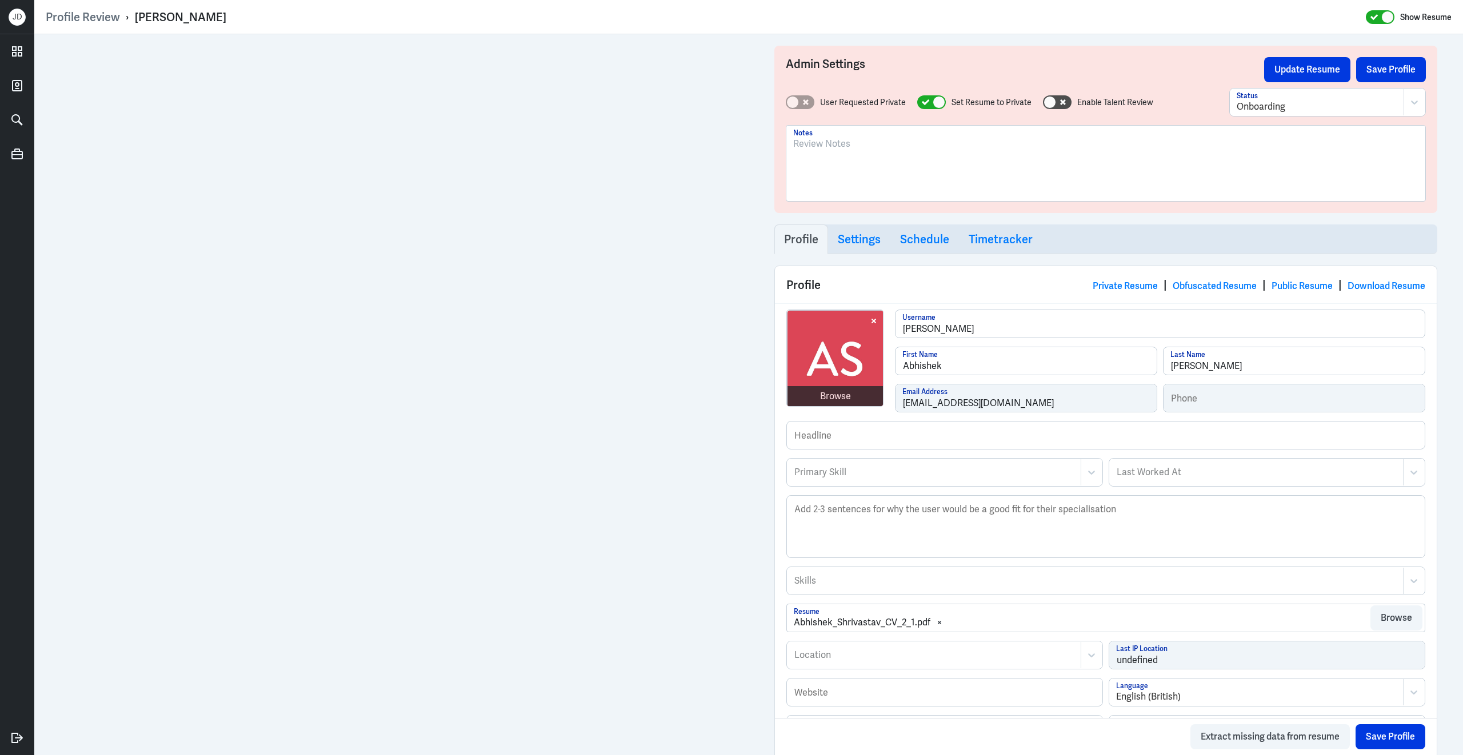
scroll to position [466, 0]
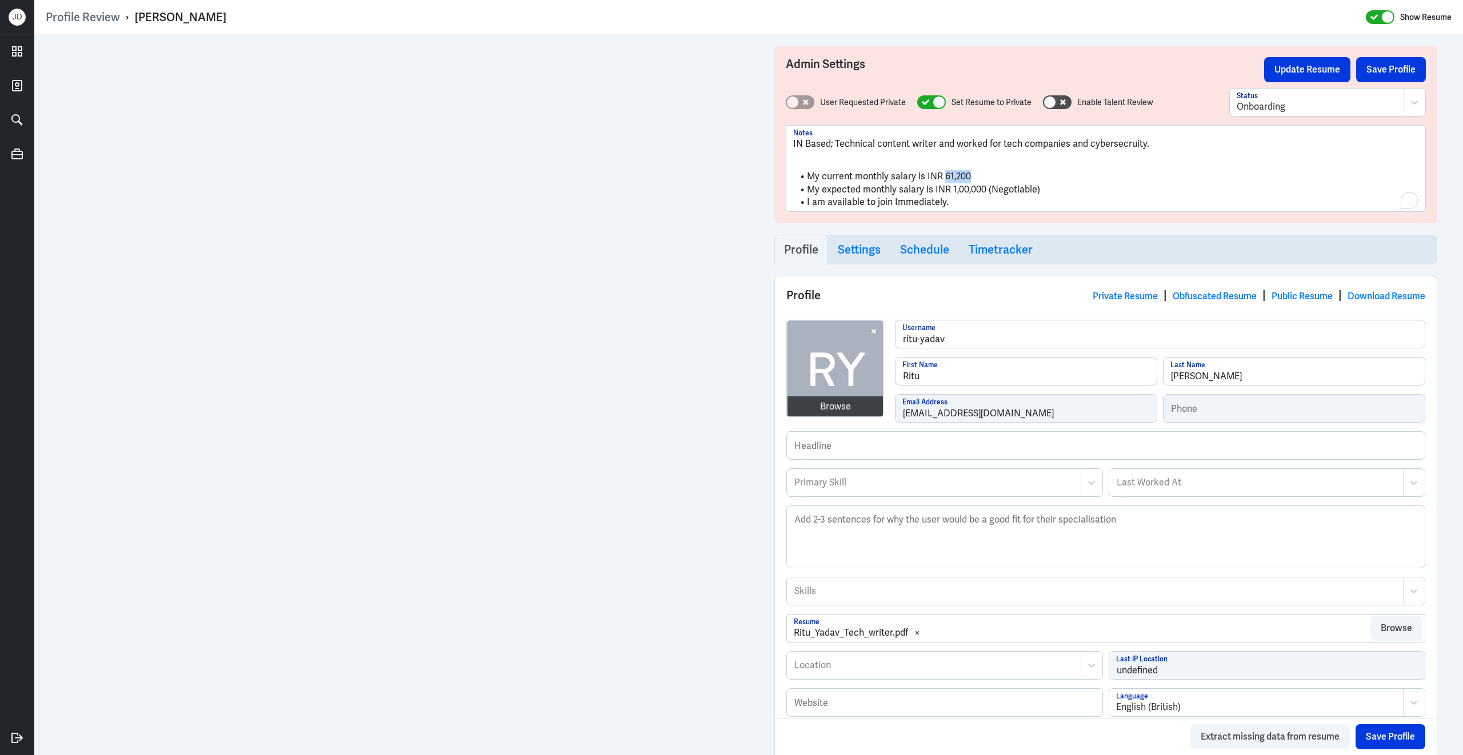
drag, startPoint x: 943, startPoint y: 177, endPoint x: 994, endPoint y: 174, distance: 50.3
click at [994, 176] on li "My current monthly salary is INR 61,200" at bounding box center [1105, 176] width 625 height 13
copy li "61,200"
click at [1015, 178] on li "My current monthly salary is INR 61,200" at bounding box center [1105, 176] width 625 height 13
drag, startPoint x: 950, startPoint y: 189, endPoint x: 983, endPoint y: 189, distance: 32.6
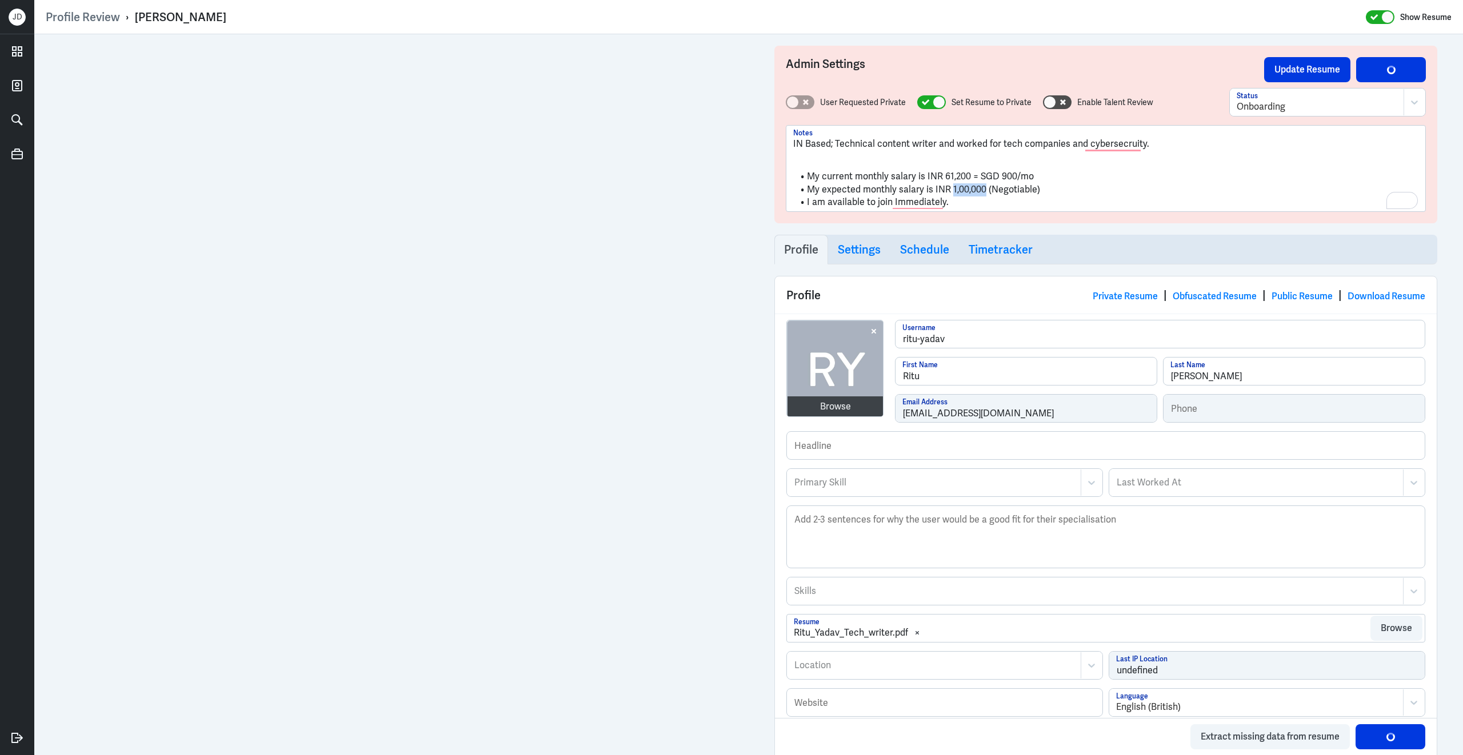
click at [983, 189] on li "My expected monthly salary is INR 1,00,000 (Negotiable)" at bounding box center [1105, 189] width 625 height 13
copy li "1,00,000"
click at [1057, 188] on li "My expected monthly salary is INR 1,00,000 (Negotiable)" at bounding box center [1105, 189] width 625 height 13
click at [1173, 173] on li "My current monthly salary is INR 61,200 = SGD 900/mo" at bounding box center [1105, 176] width 625 height 13
click at [1152, 143] on p "IN Based; Technical content writer and worked for tech companies and cybersecur…" at bounding box center [1105, 144] width 625 height 14
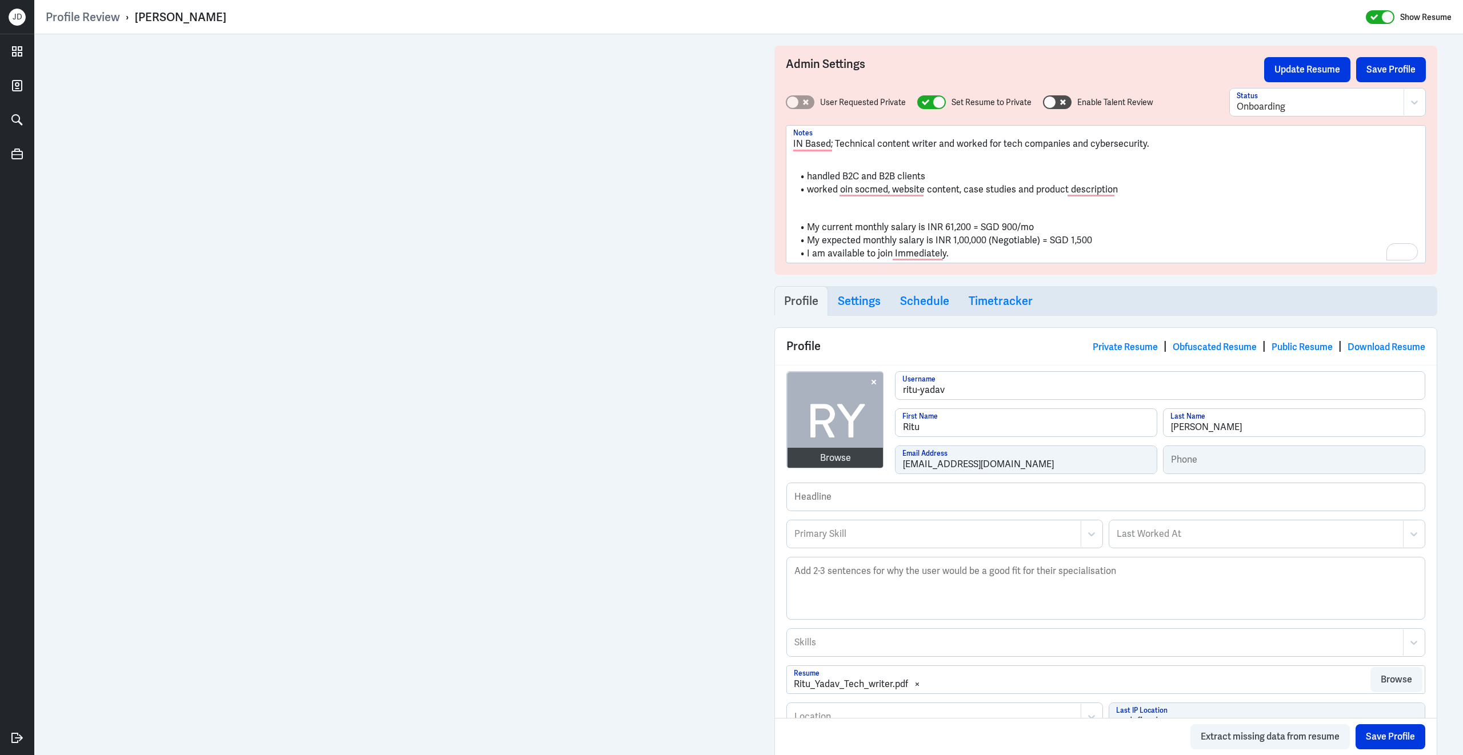
click at [809, 224] on li "My current monthly salary is INR 61,200 = SGD 900/mo" at bounding box center [1105, 227] width 625 height 13
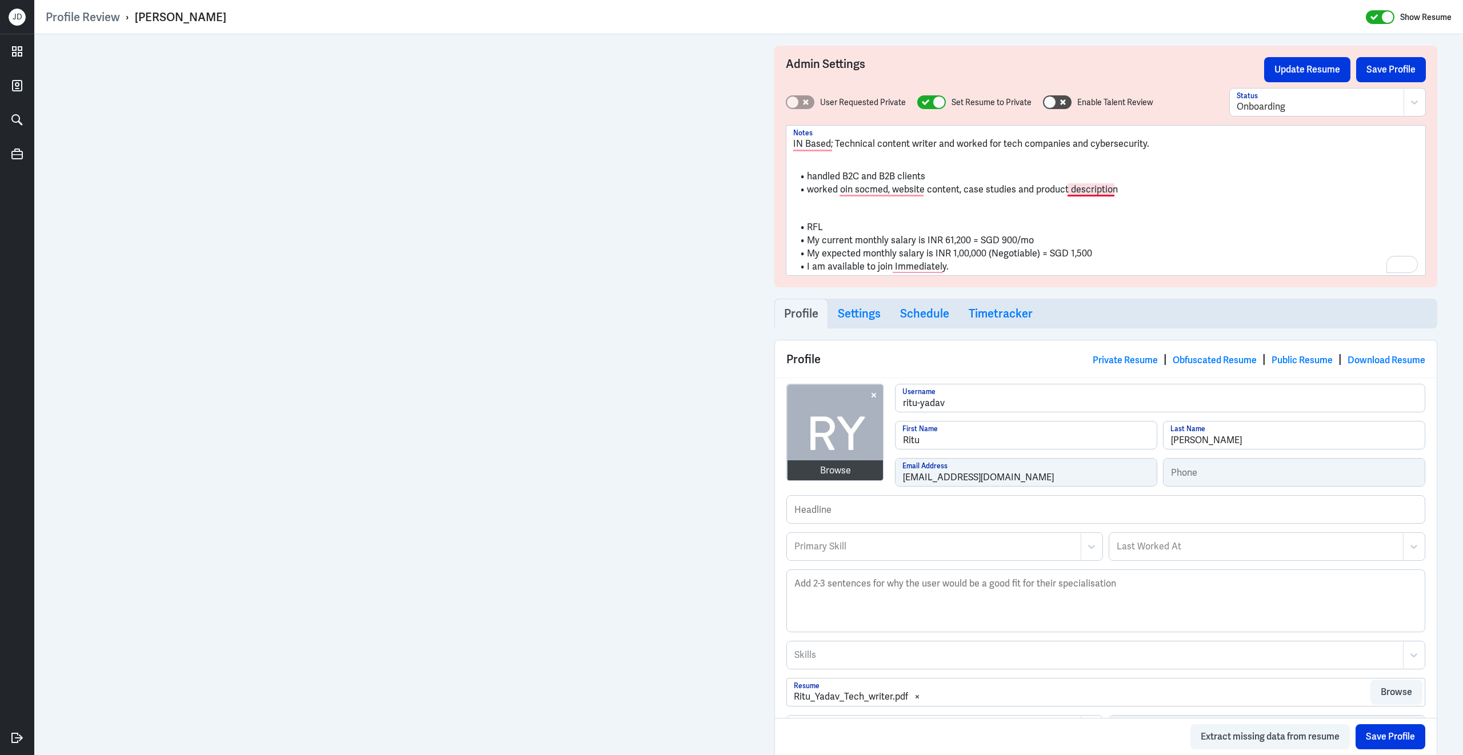
click at [1123, 193] on li "worked oin socmed, website content, case studies and product description" at bounding box center [1105, 189] width 625 height 13
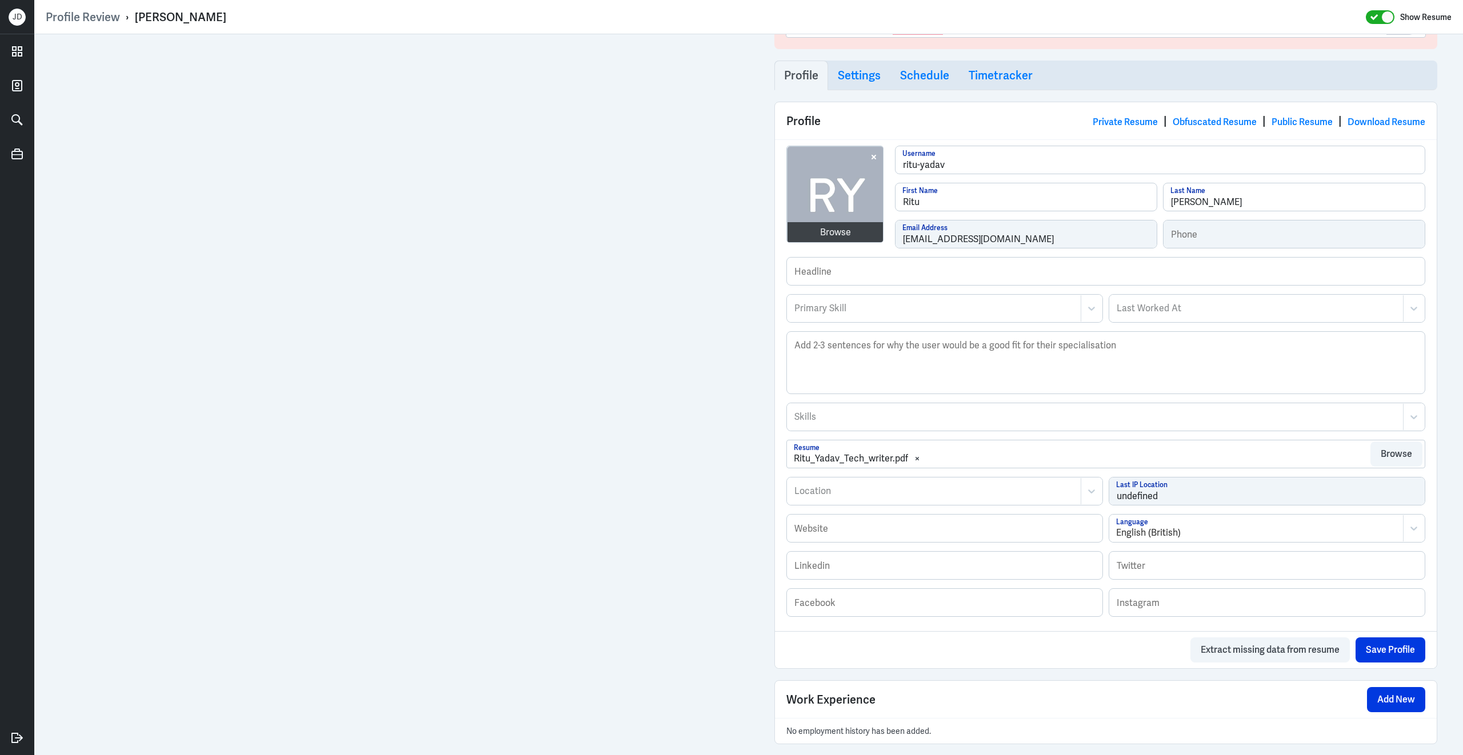
scroll to position [563, 0]
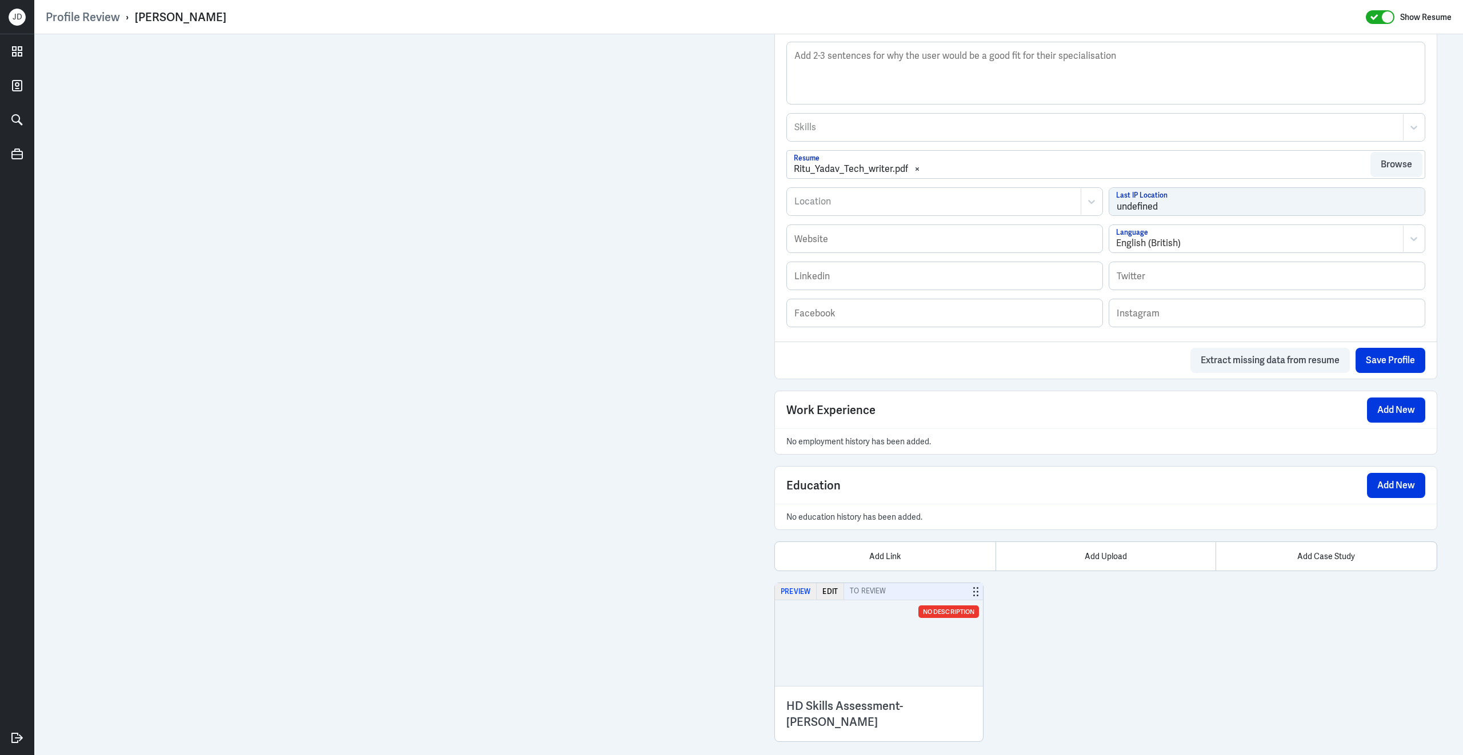
click at [799, 591] on button "Preview" at bounding box center [796, 591] width 42 height 17
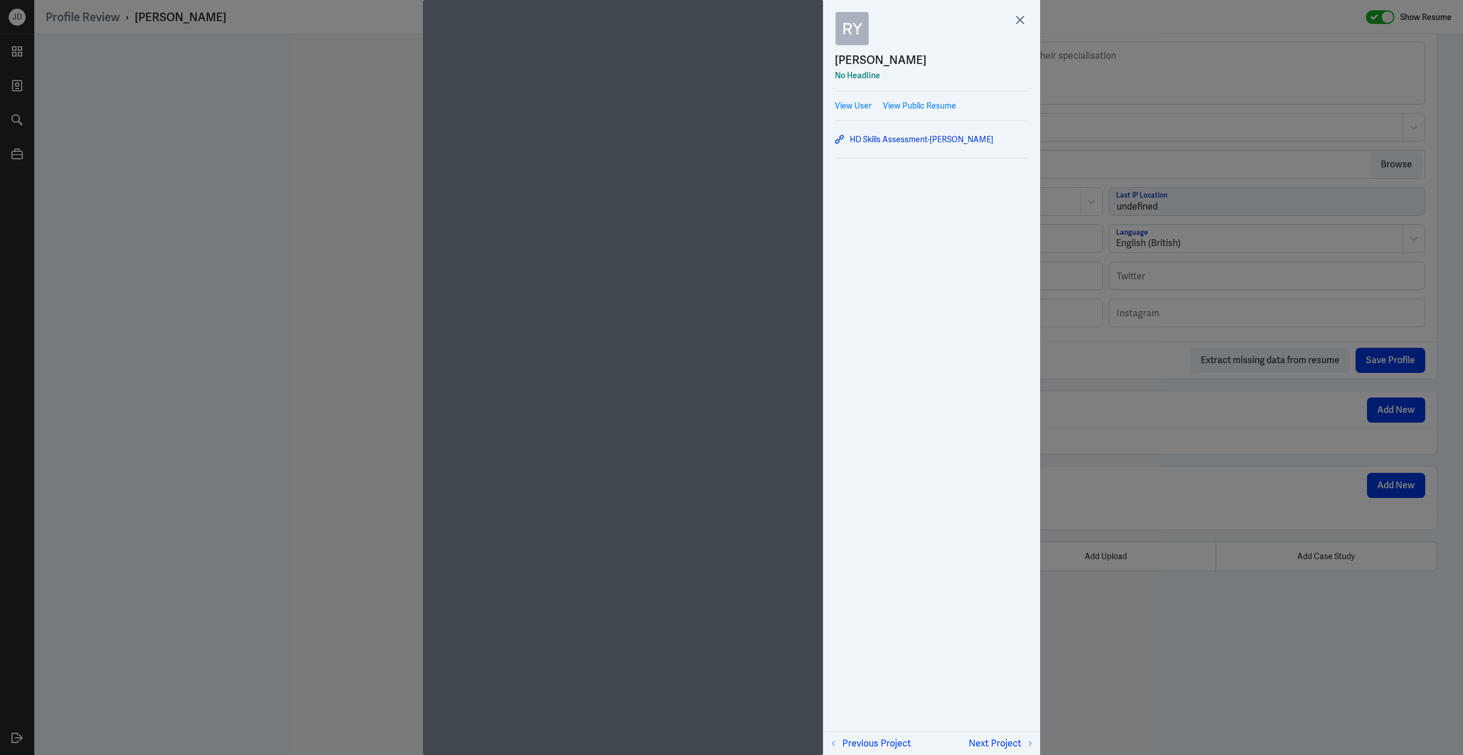
scroll to position [3, 0]
click at [1023, 23] on icon at bounding box center [1019, 20] width 7 height 7
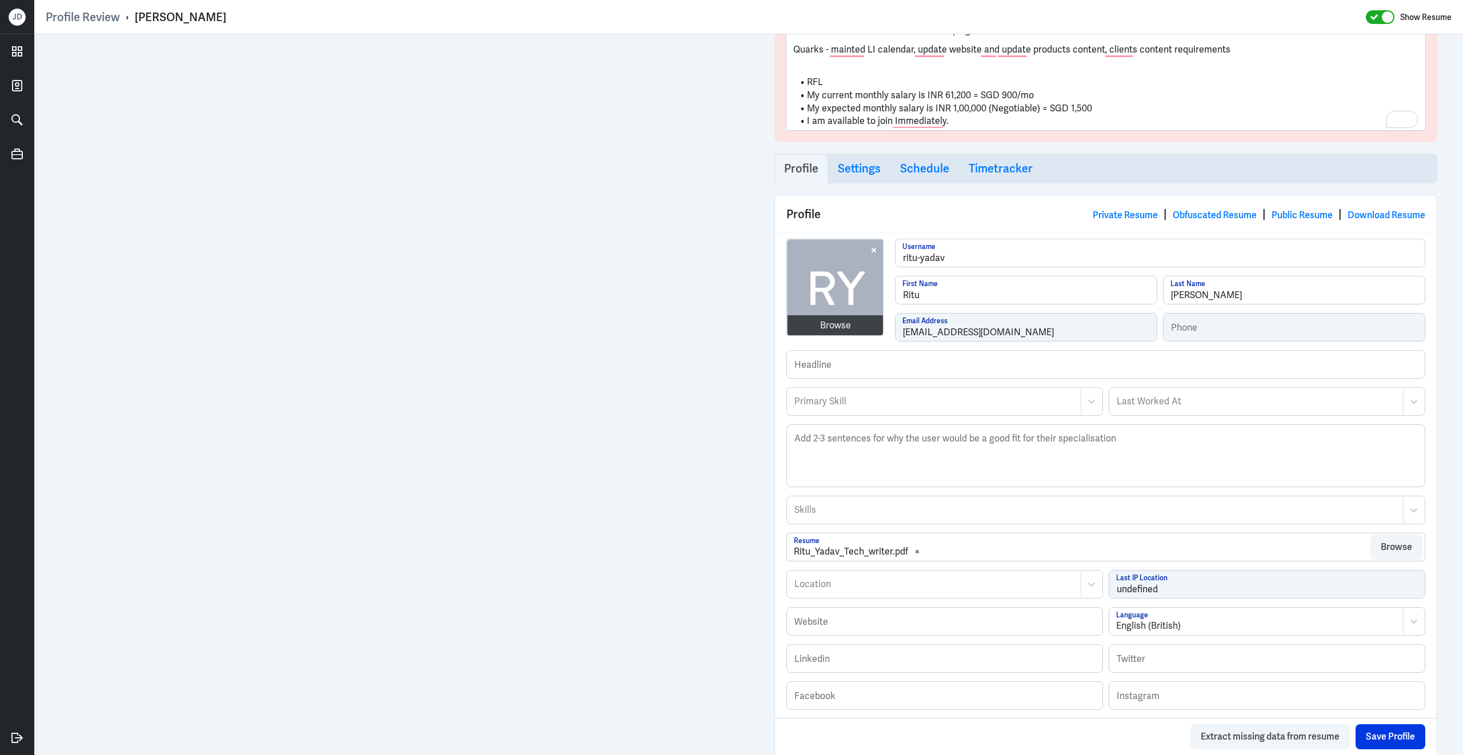
scroll to position [0, 0]
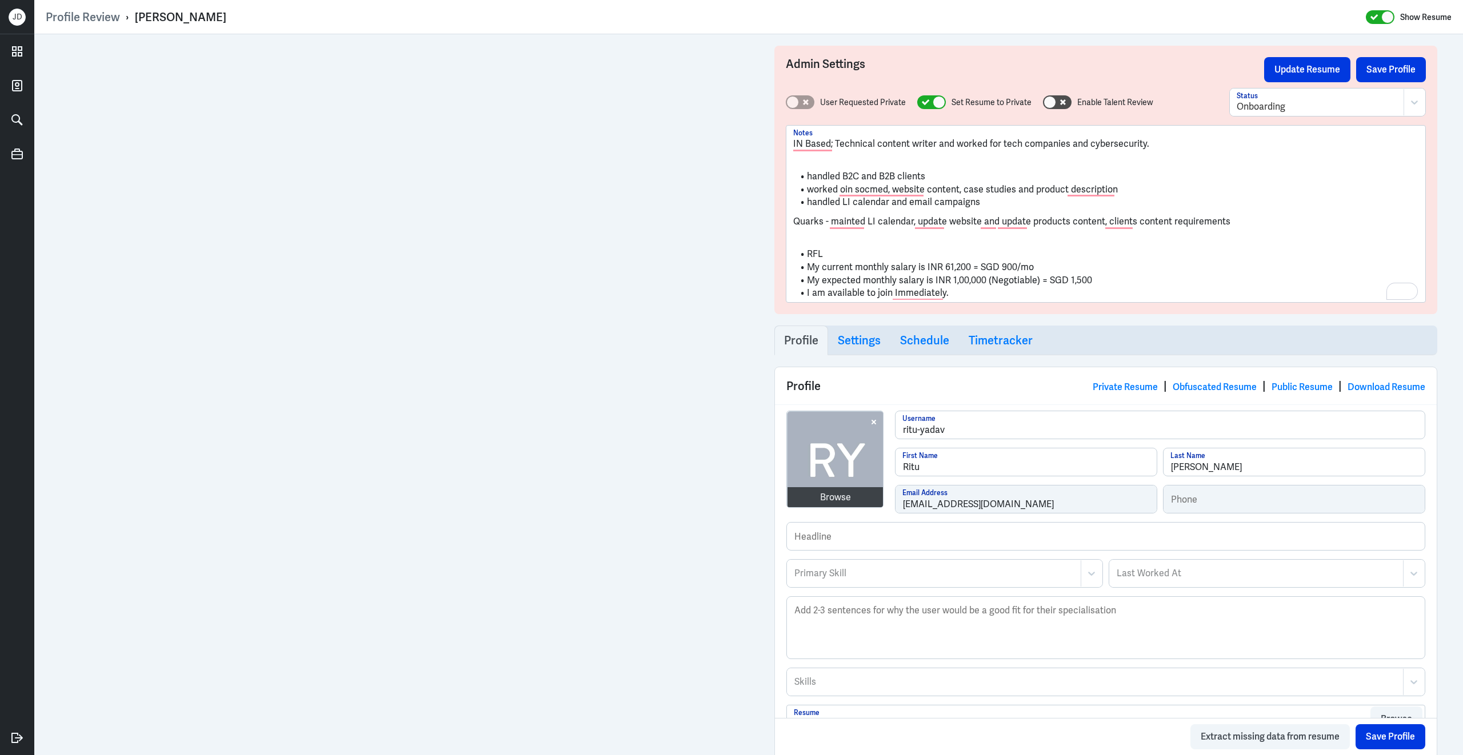
click at [1158, 241] on p "To enrich screen reader interactions, please activate Accessibility in Grammarl…" at bounding box center [1105, 236] width 625 height 14
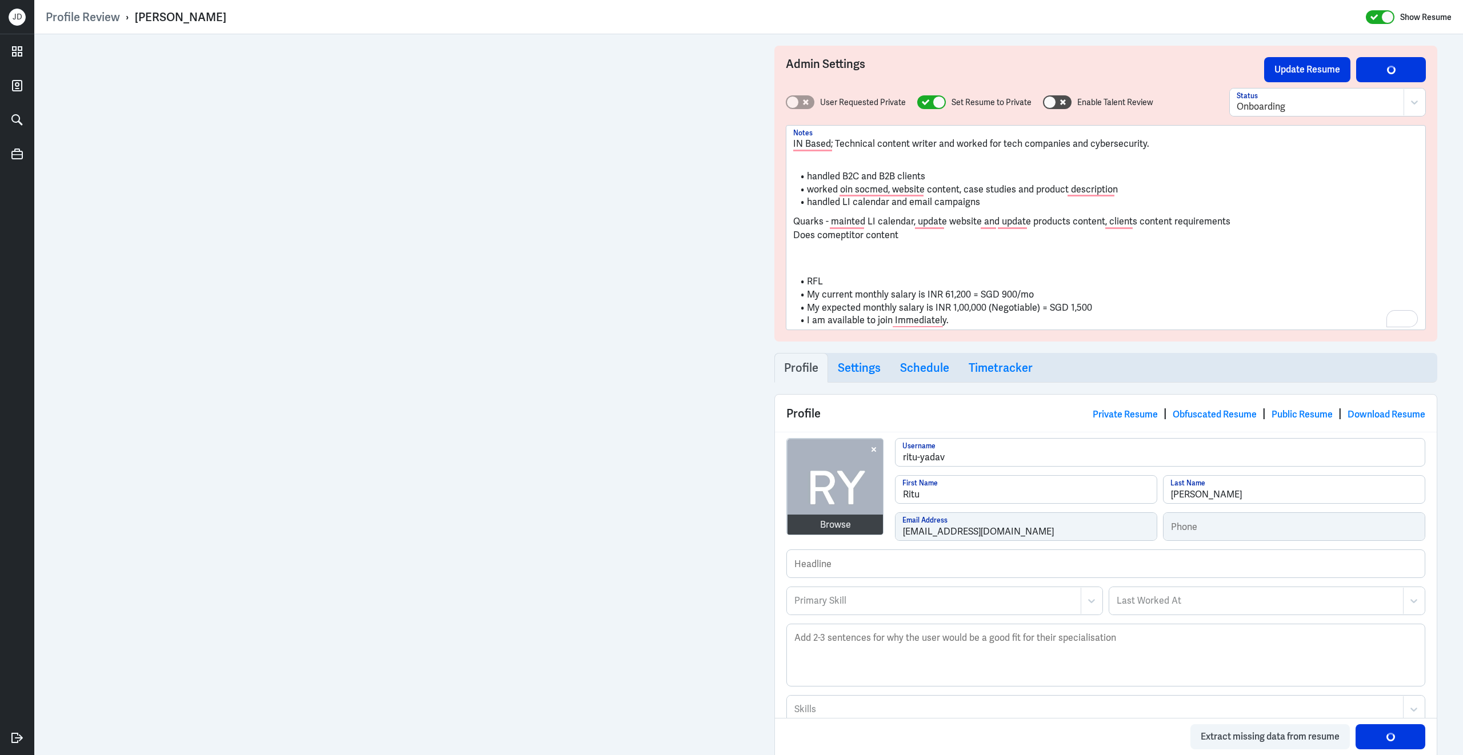
click at [795, 238] on p "Does comeptitor content" at bounding box center [1105, 236] width 625 height 14
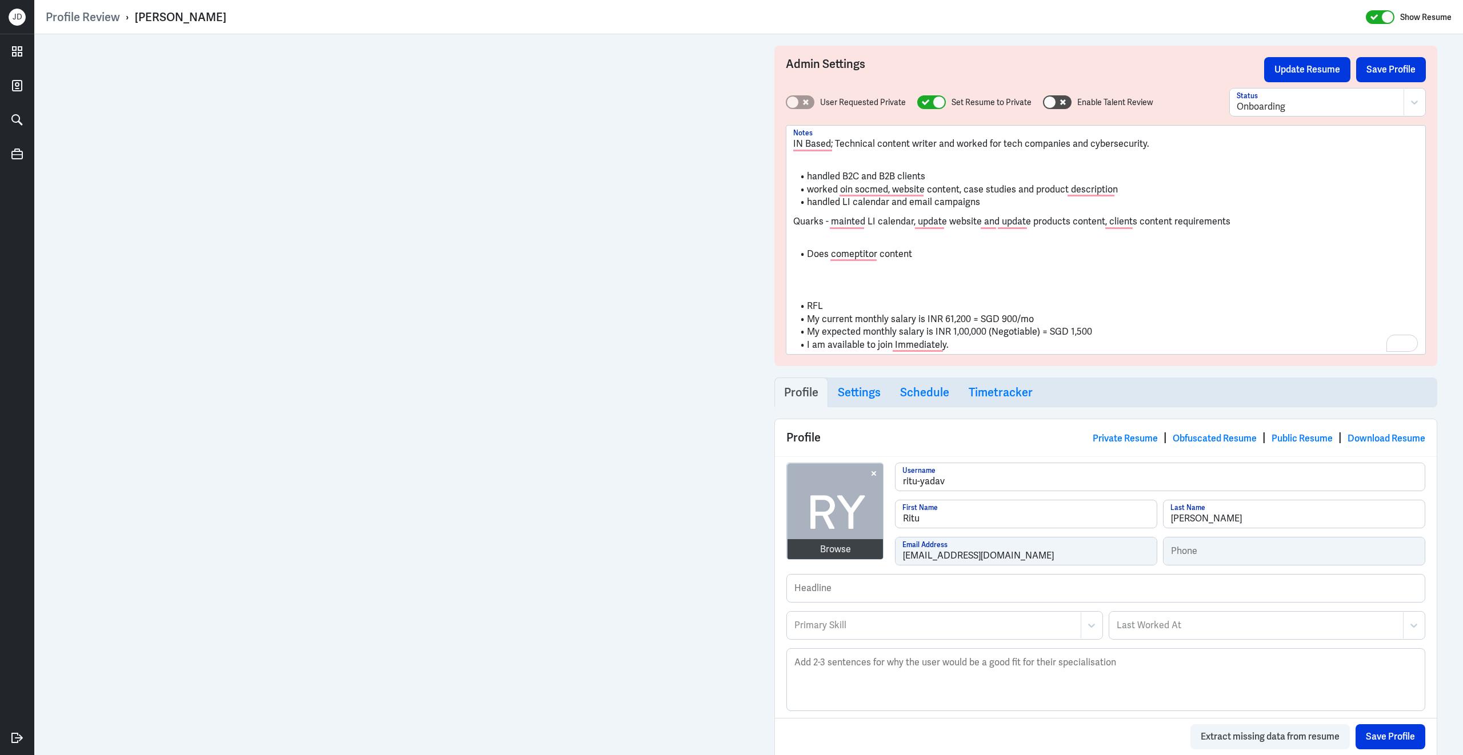
click at [863, 302] on li "RFL" at bounding box center [1105, 306] width 625 height 13
drag, startPoint x: 924, startPoint y: 323, endPoint x: 795, endPoint y: 321, distance: 129.7
click at [795, 321] on li "My current monthly salary is INR 61,200 = SGD 900/mo" at bounding box center [1105, 319] width 625 height 13
drag, startPoint x: 932, startPoint y: 330, endPoint x: 807, endPoint y: 329, distance: 124.6
click at [806, 330] on li "My expected monthly salary is INR 1,00,000 (Negotiable) = SGD 1,500" at bounding box center [1105, 332] width 625 height 13
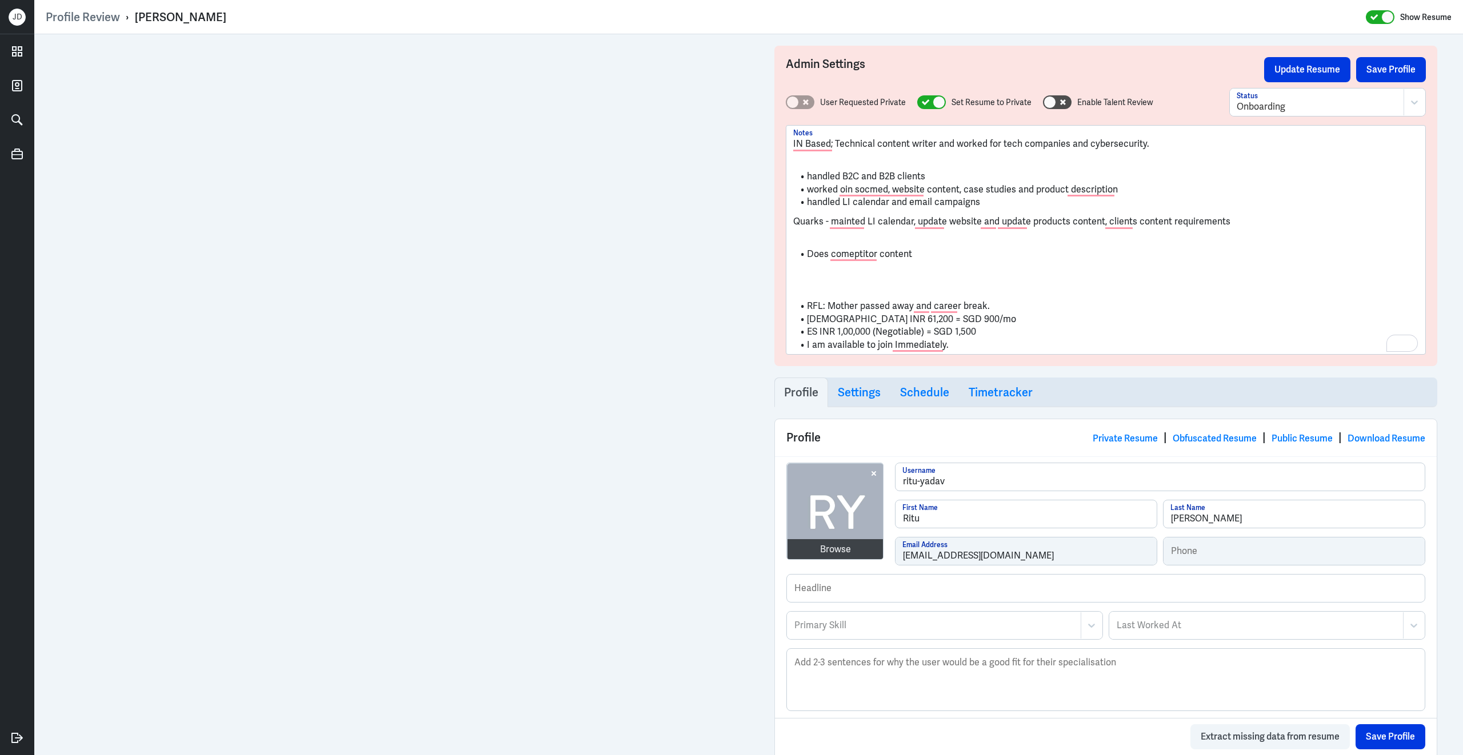
click at [958, 320] on li "LDS INR 61,200 = SGD 900/mo" at bounding box center [1105, 319] width 625 height 13
